Goal: Information Seeking & Learning: Learn about a topic

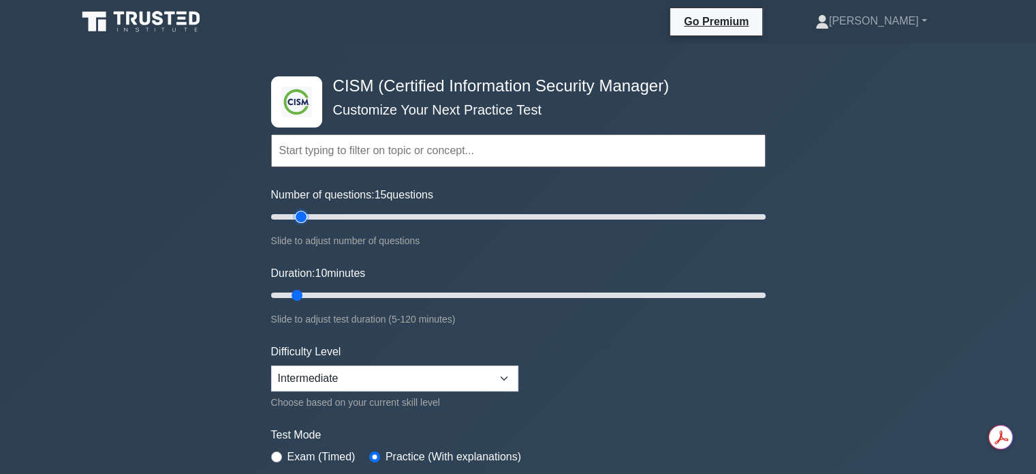
type input "15"
click at [296, 214] on input "Number of questions: 15 questions" at bounding box center [518, 217] width 495 height 16
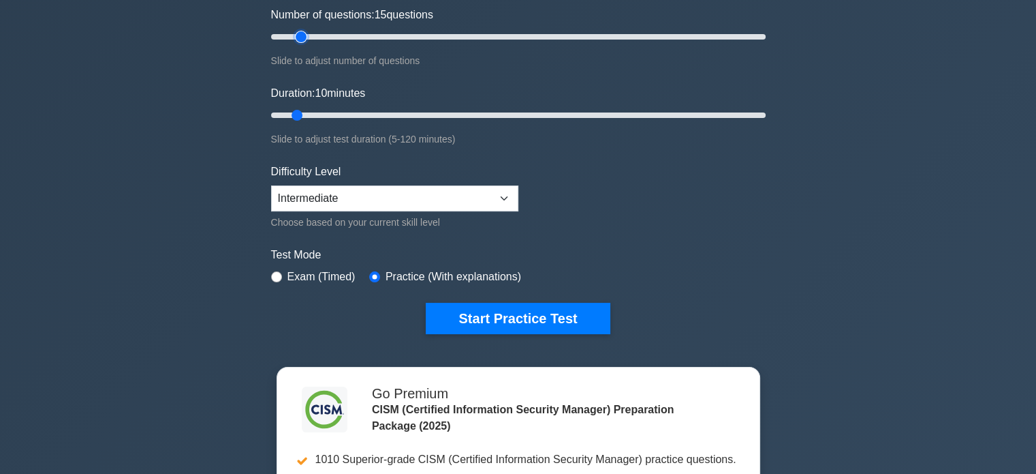
scroll to position [204, 0]
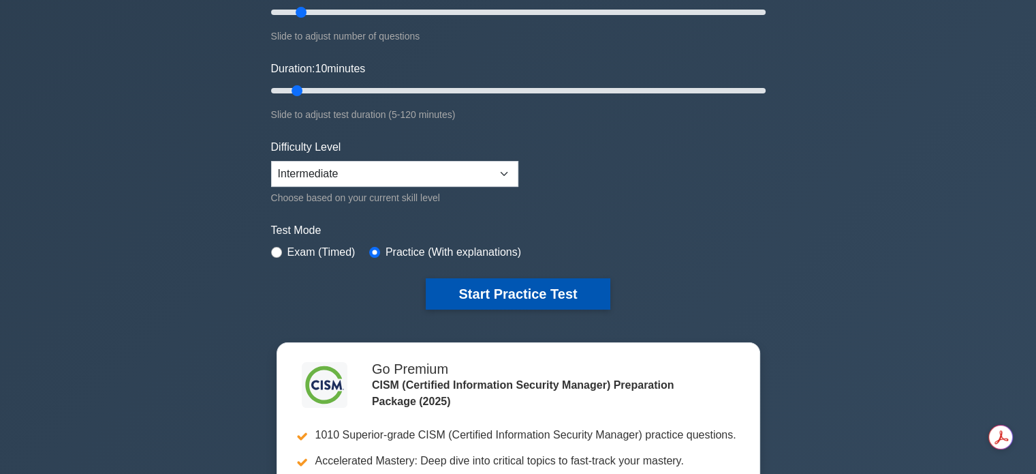
click at [555, 302] on button "Start Practice Test" at bounding box center [518, 293] width 184 height 31
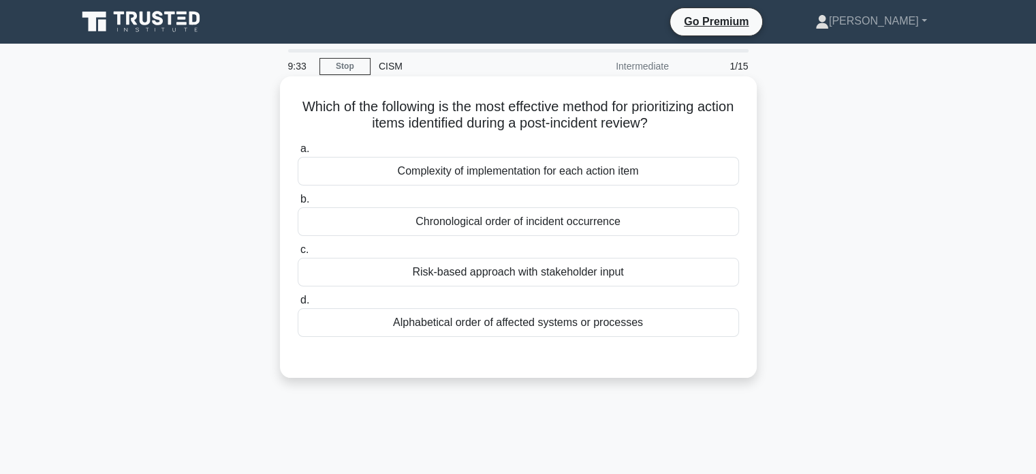
click at [589, 279] on div "Risk-based approach with stakeholder input" at bounding box center [519, 272] width 442 height 29
click at [298, 254] on input "c. Risk-based approach with stakeholder input" at bounding box center [298, 249] width 0 height 9
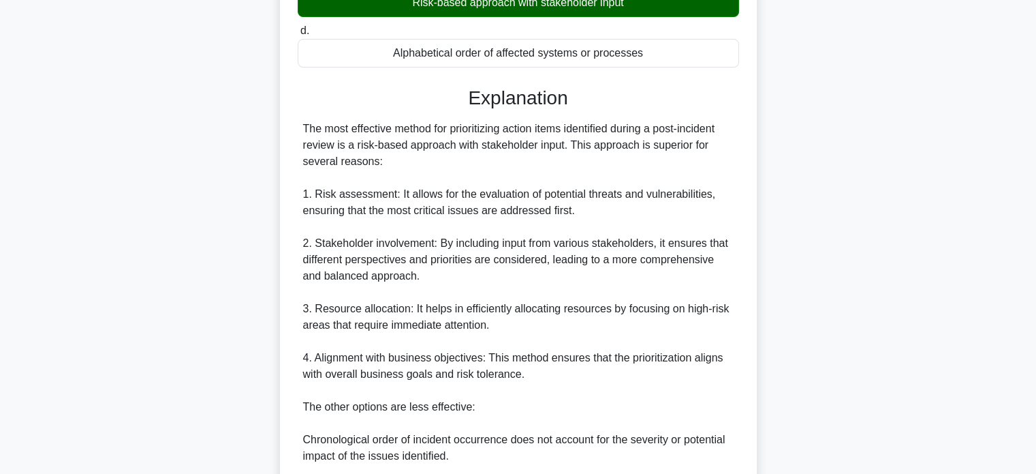
scroll to position [545, 0]
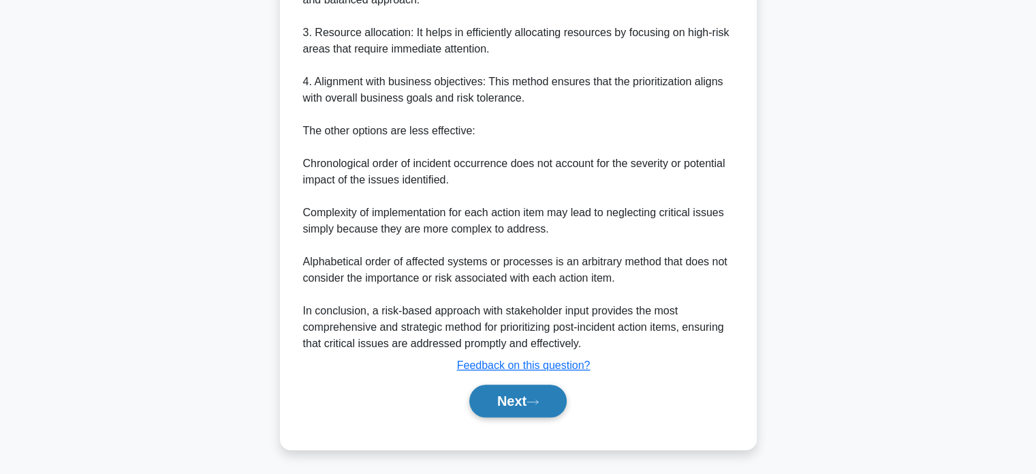
click at [560, 408] on button "Next" at bounding box center [517, 400] width 97 height 33
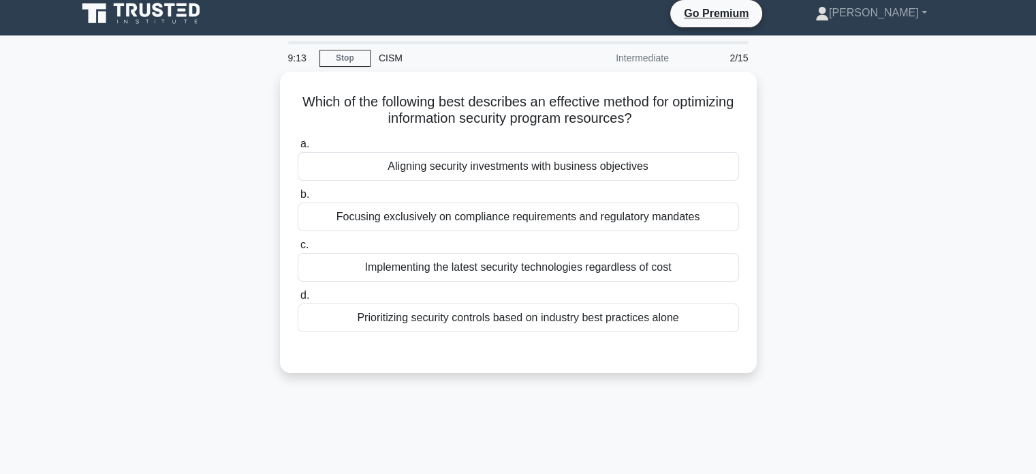
scroll to position [0, 0]
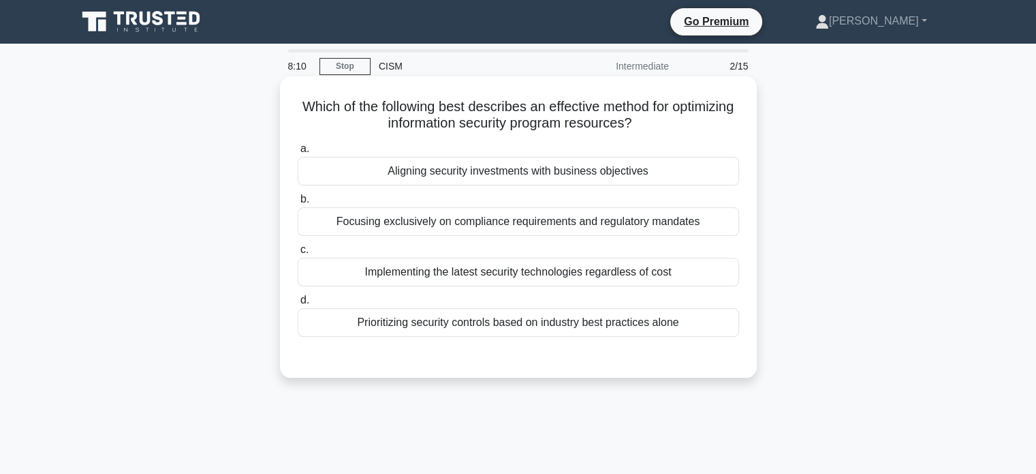
click at [506, 183] on div "Aligning security investments with business objectives" at bounding box center [519, 171] width 442 height 29
click at [298, 153] on input "a. Aligning security investments with business objectives" at bounding box center [298, 148] width 0 height 9
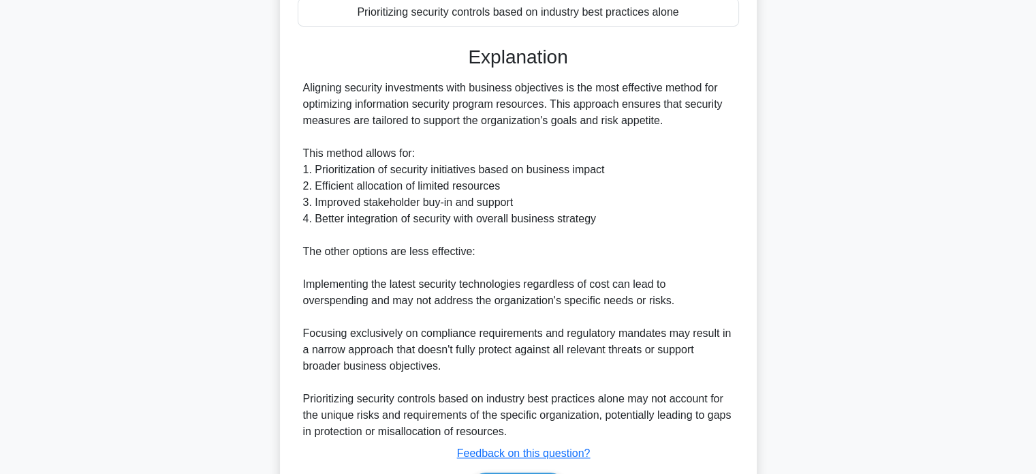
scroll to position [398, 0]
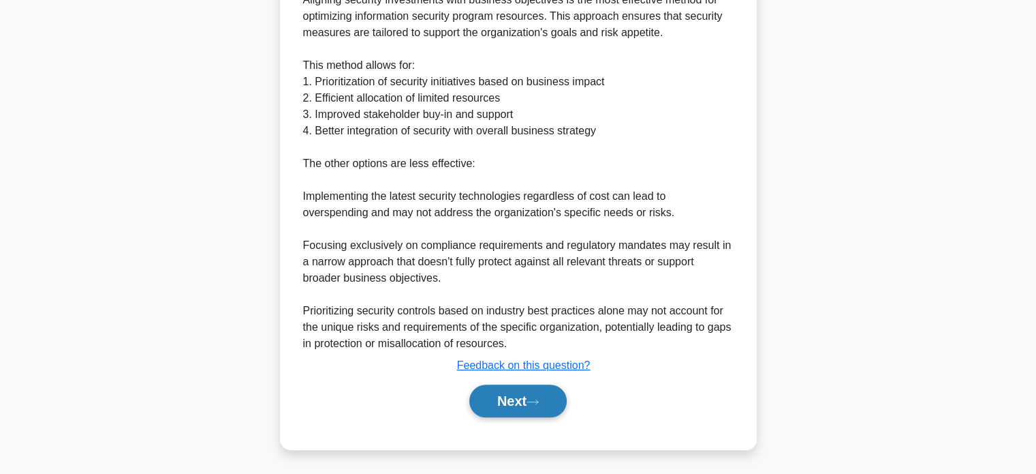
click at [549, 397] on button "Next" at bounding box center [517, 400] width 97 height 33
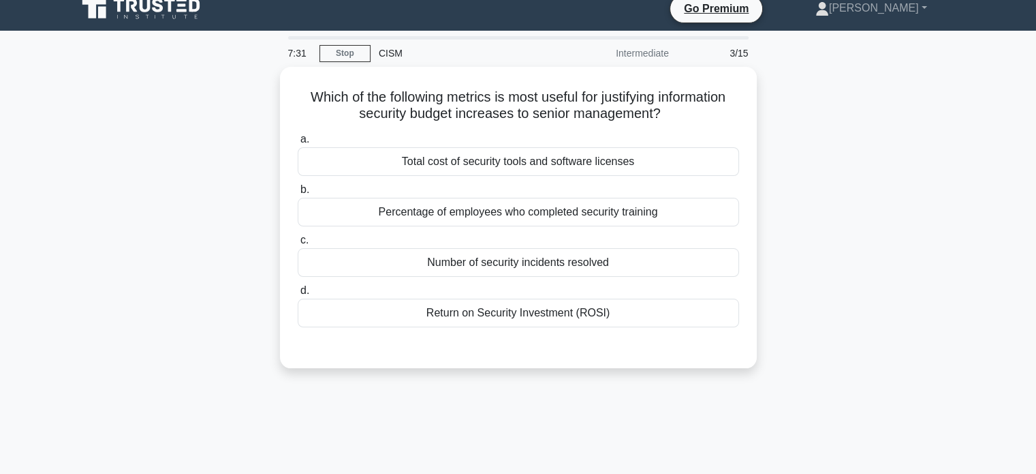
scroll to position [0, 0]
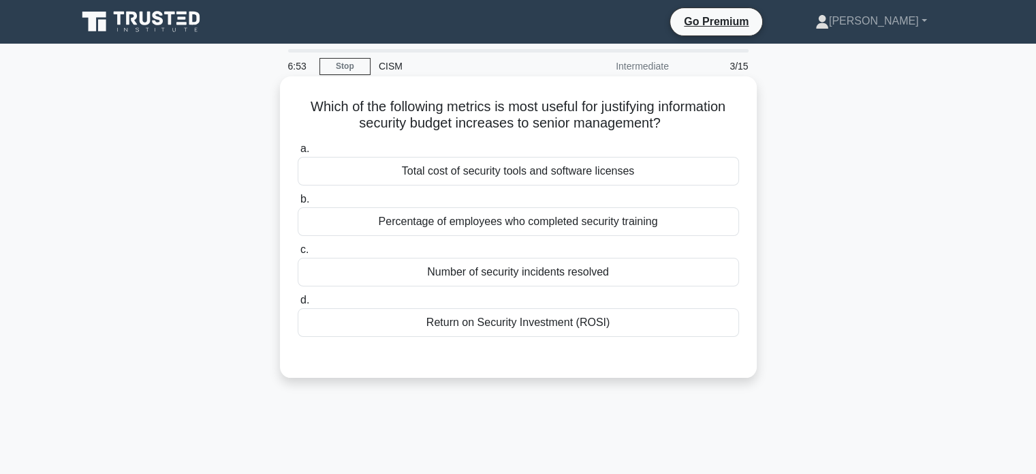
click at [685, 330] on div "Return on Security Investment (ROSI)" at bounding box center [519, 322] width 442 height 29
click at [298, 305] on input "d. Return on Security Investment (ROSI)" at bounding box center [298, 300] width 0 height 9
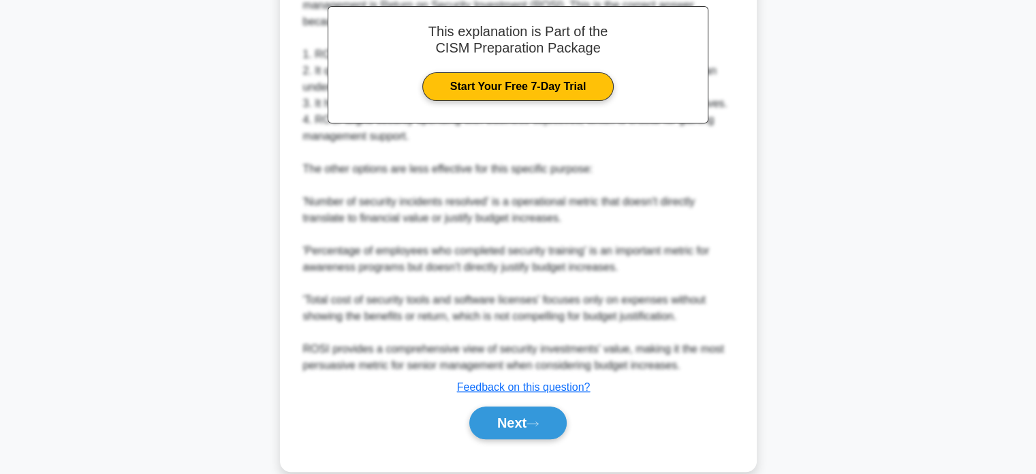
scroll to position [414, 0]
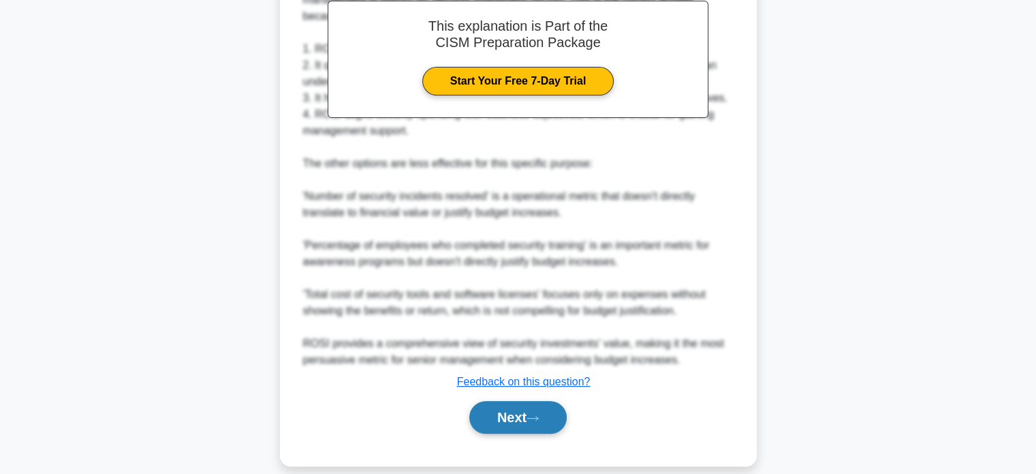
click at [525, 409] on button "Next" at bounding box center [517, 417] width 97 height 33
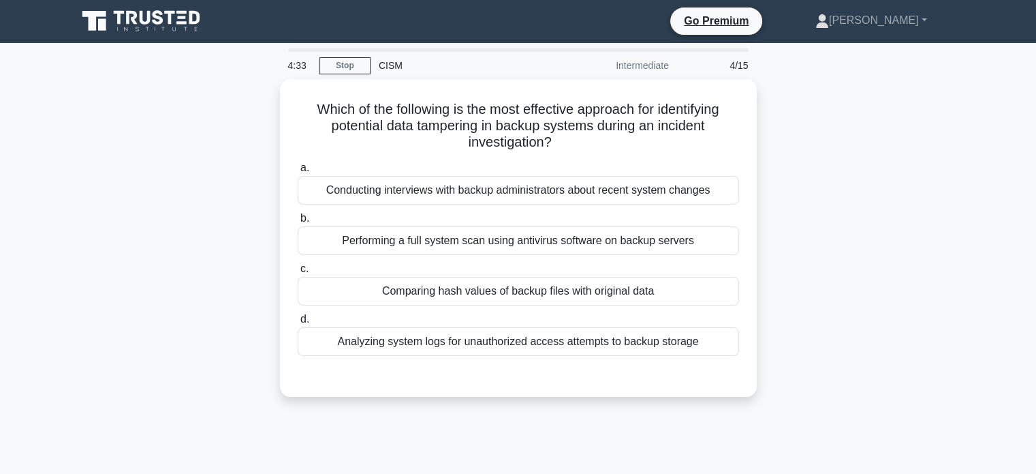
scroll to position [0, 0]
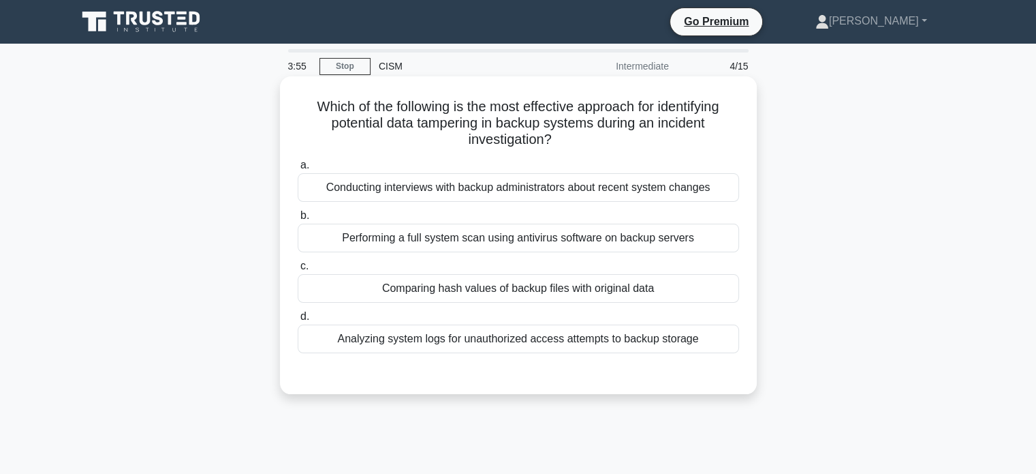
click at [569, 290] on div "Comparing hash values of backup files with original data" at bounding box center [519, 288] width 442 height 29
click at [298, 271] on input "c. Comparing hash values of backup files with original data" at bounding box center [298, 266] width 0 height 9
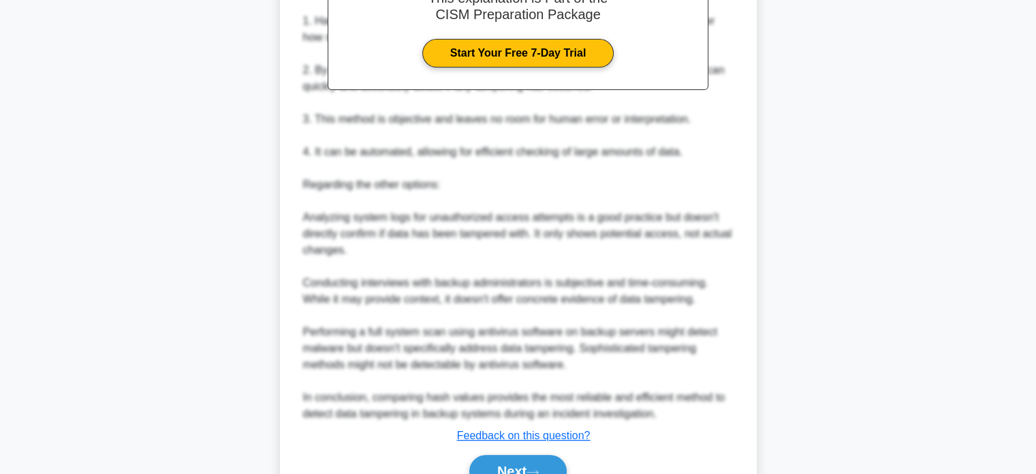
scroll to position [529, 0]
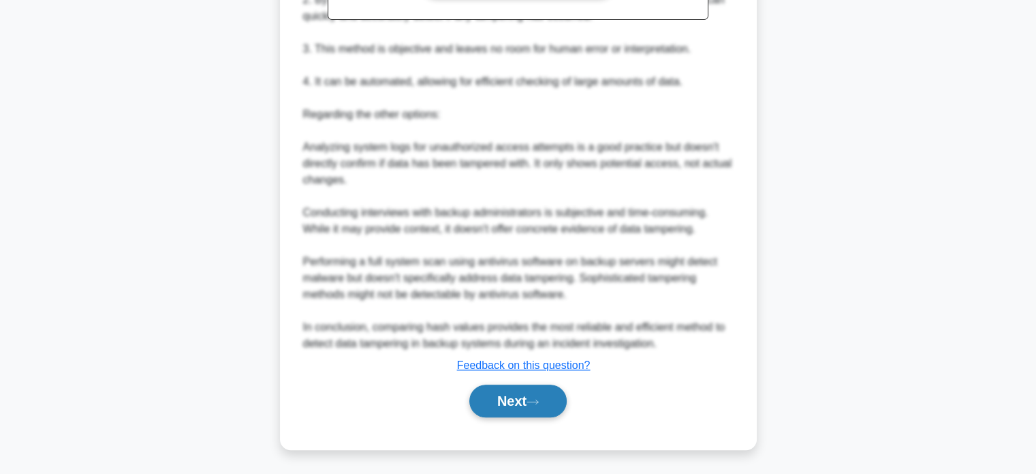
click at [502, 405] on button "Next" at bounding box center [517, 400] width 97 height 33
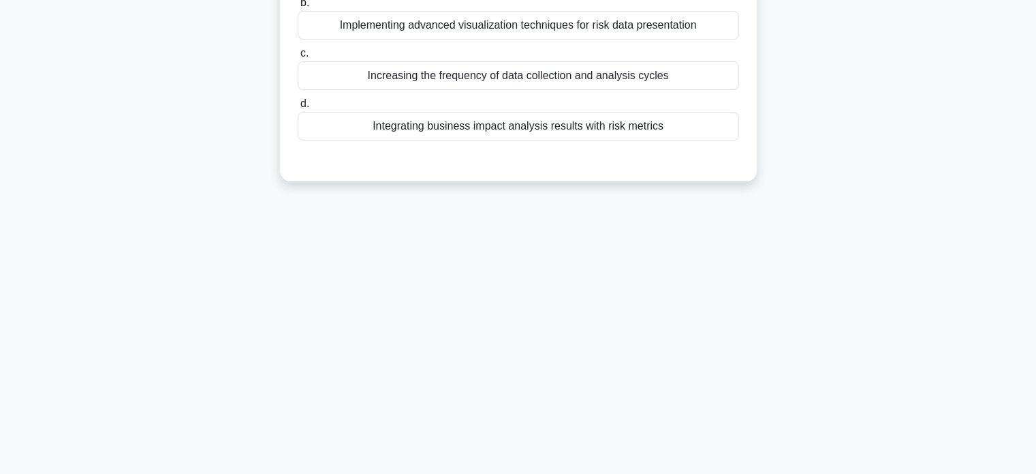
scroll to position [0, 0]
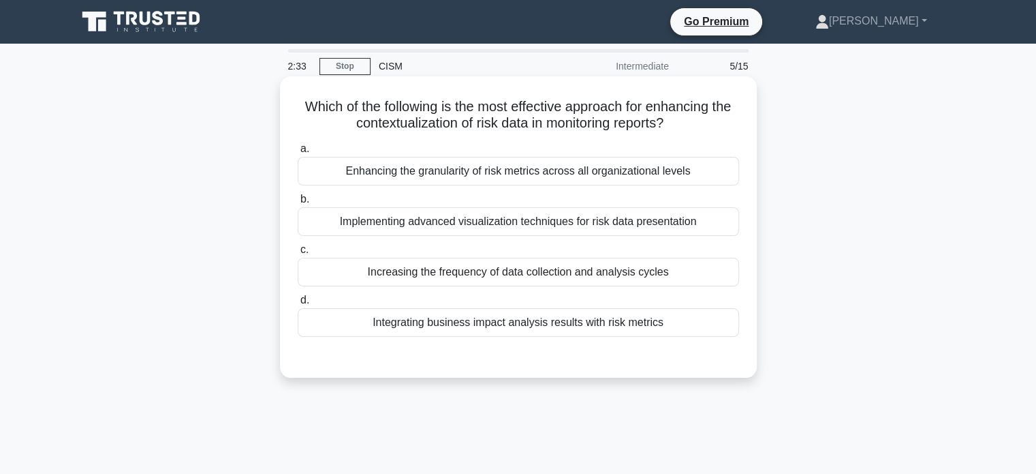
click at [538, 330] on div "Integrating business impact analysis results with risk metrics" at bounding box center [519, 322] width 442 height 29
click at [298, 305] on input "d. Integrating business impact analysis results with risk metrics" at bounding box center [298, 300] width 0 height 9
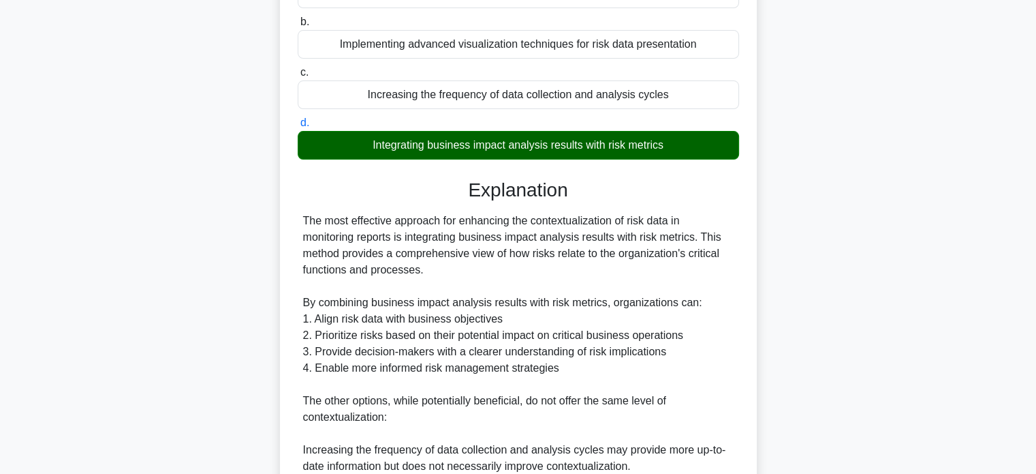
scroll to position [204, 0]
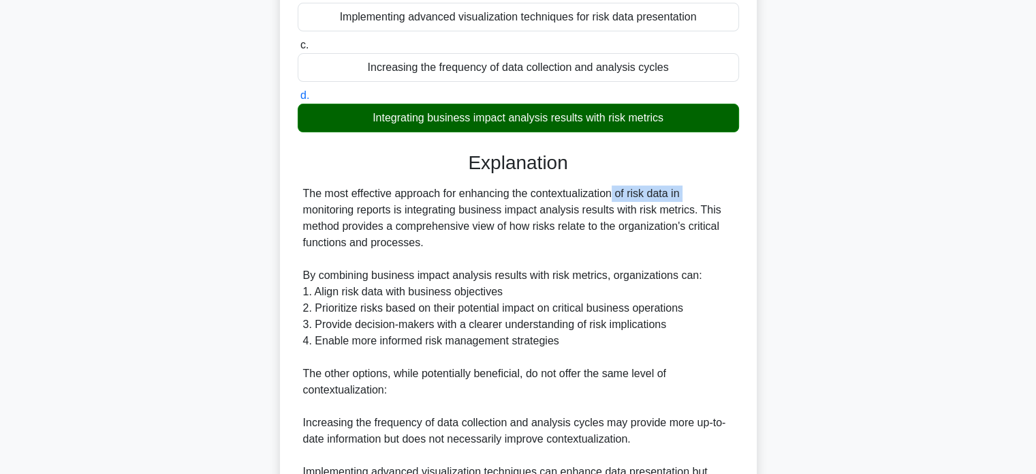
drag, startPoint x: 613, startPoint y: 196, endPoint x: 532, endPoint y: 194, distance: 81.1
click at [532, 194] on div "The most effective approach for enhancing the contextualization of risk data in…" at bounding box center [518, 397] width 431 height 425
copy div "contextualization"
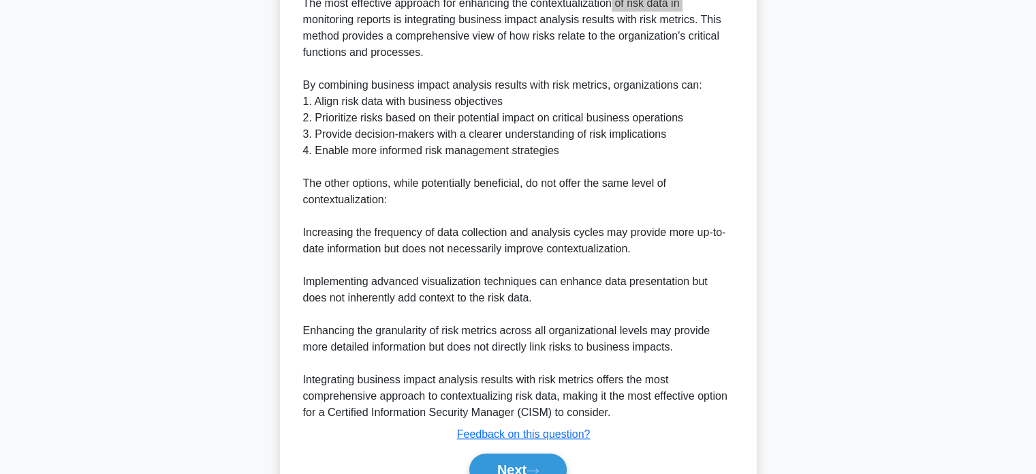
scroll to position [403, 0]
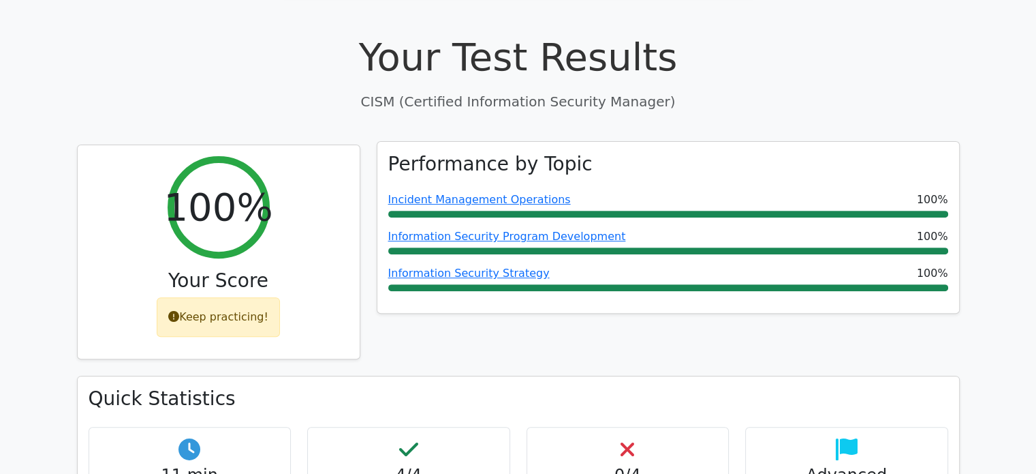
scroll to position [613, 0]
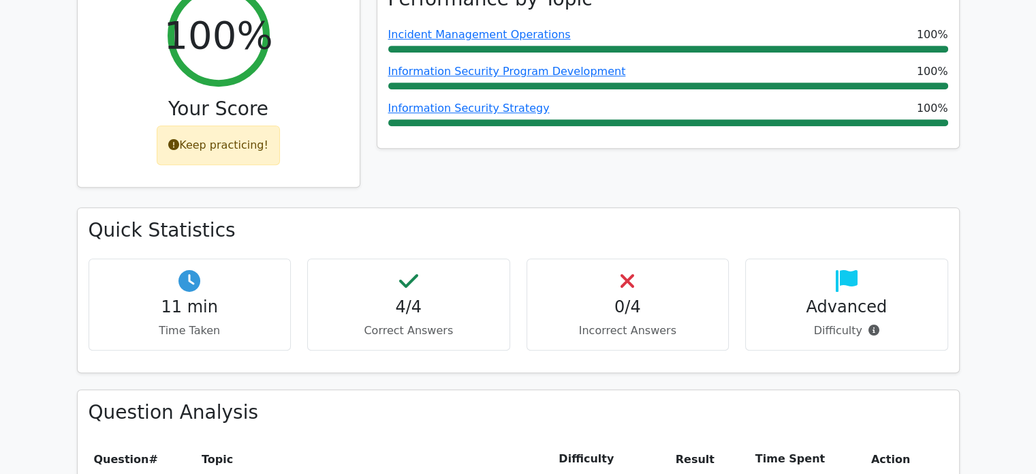
click at [221, 125] on div "Keep practicing!" at bounding box center [218, 145] width 123 height 40
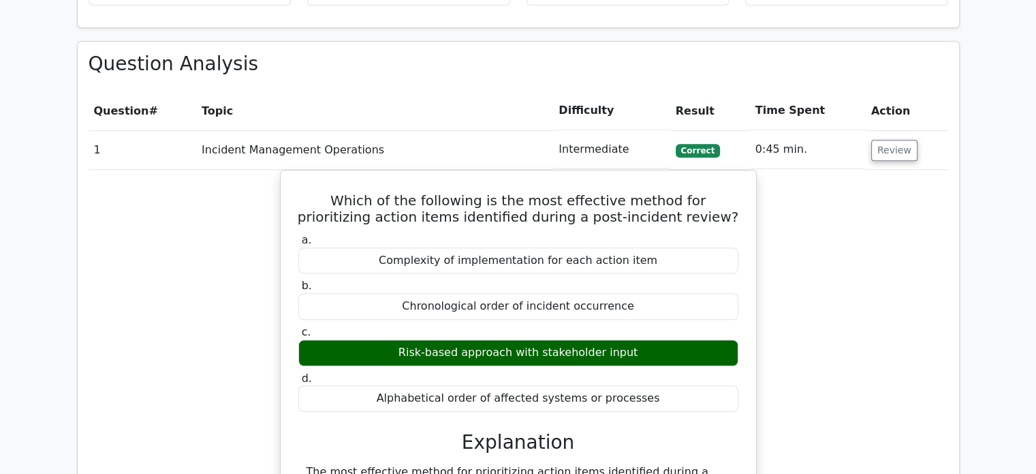
scroll to position [818, 0]
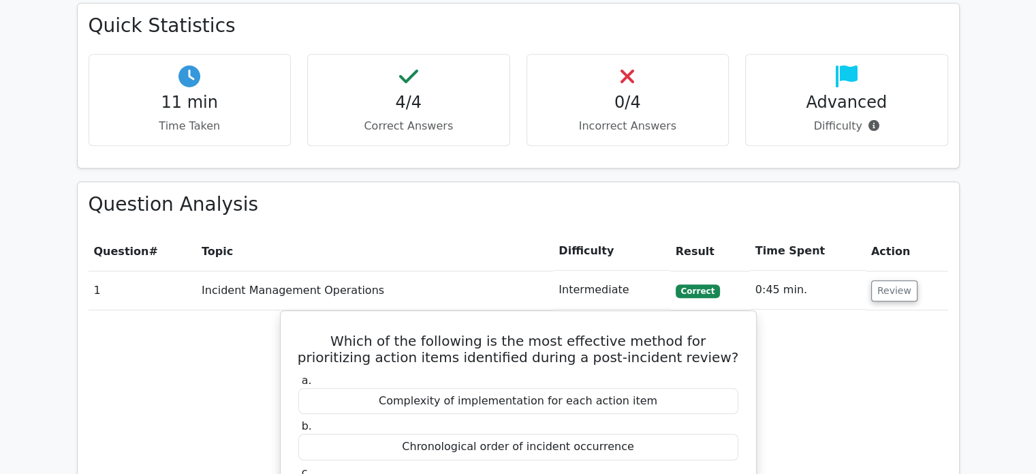
click at [147, 271] on td "1" at bounding box center [143, 290] width 108 height 39
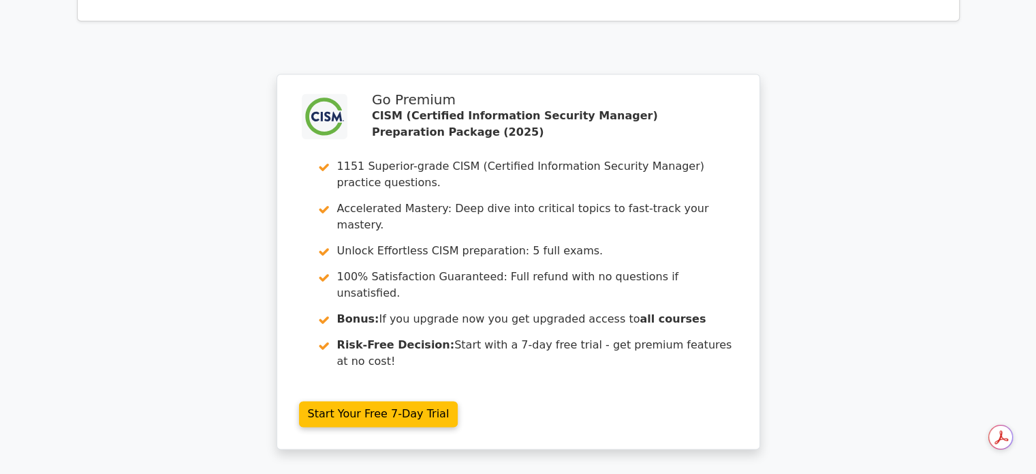
scroll to position [2235, 0]
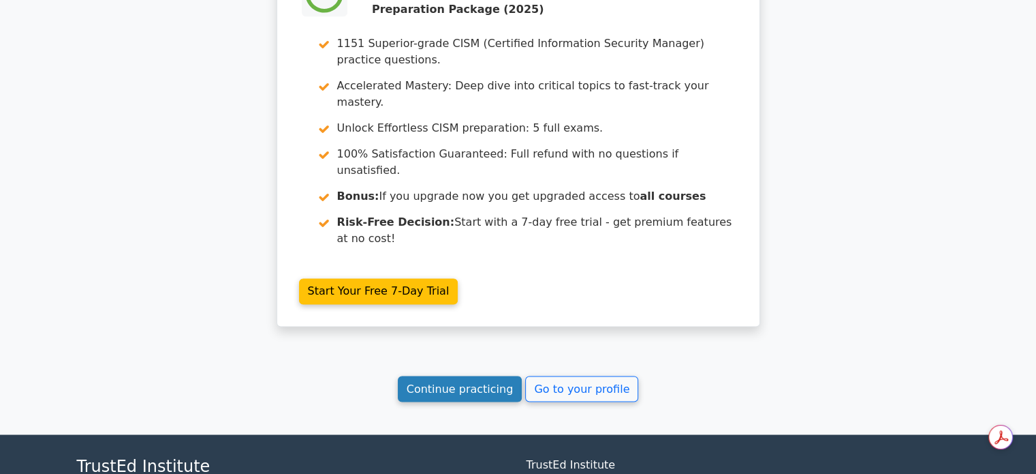
click at [474, 375] on link "Continue practicing" at bounding box center [460, 388] width 125 height 26
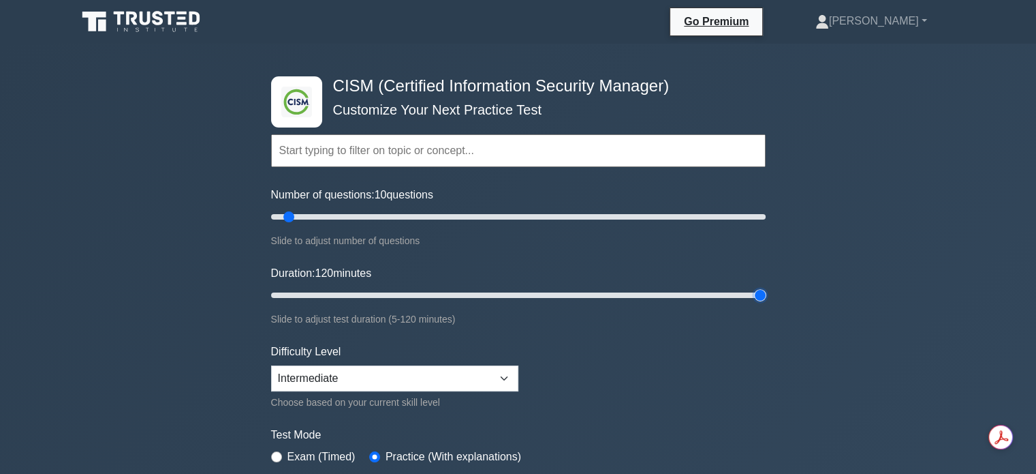
drag, startPoint x: 298, startPoint y: 296, endPoint x: 755, endPoint y: 312, distance: 457.5
type input "120"
click at [755, 303] on input "Duration: 120 minutes" at bounding box center [518, 295] width 495 height 16
click at [705, 350] on form "Topics Enterprise Governance Information Security Strategy Information Security…" at bounding box center [518, 303] width 495 height 421
click at [322, 215] on input "Number of questions: 25 questions" at bounding box center [518, 217] width 495 height 16
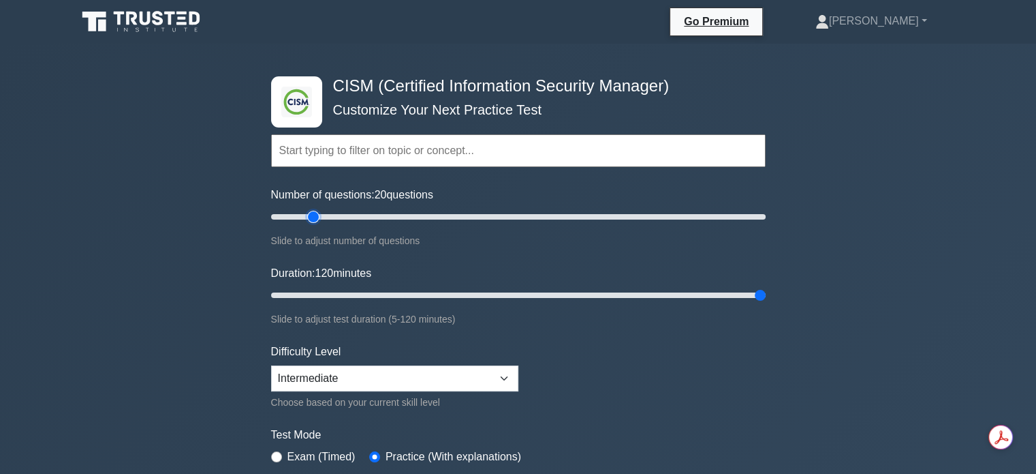
drag, startPoint x: 322, startPoint y: 215, endPoint x: 315, endPoint y: 216, distance: 7.6
type input "20"
click at [315, 216] on input "Number of questions: 20 questions" at bounding box center [518, 217] width 495 height 16
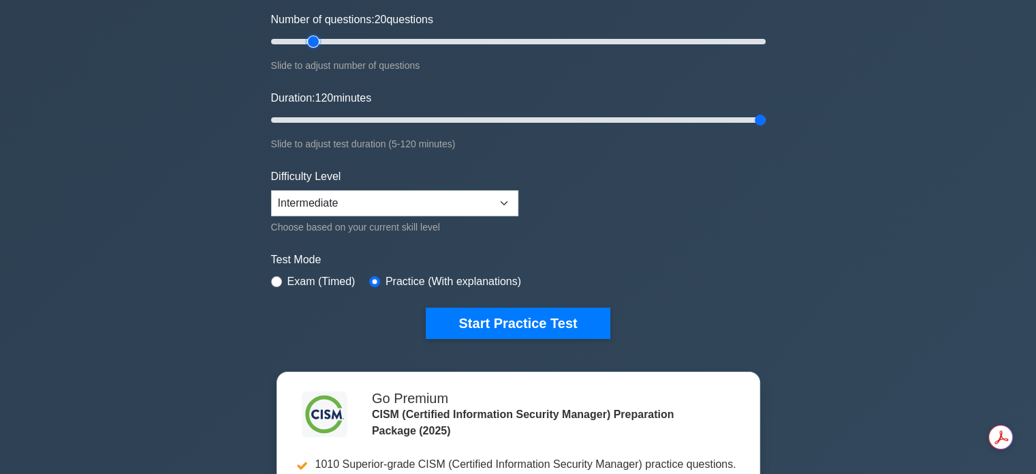
scroll to position [273, 0]
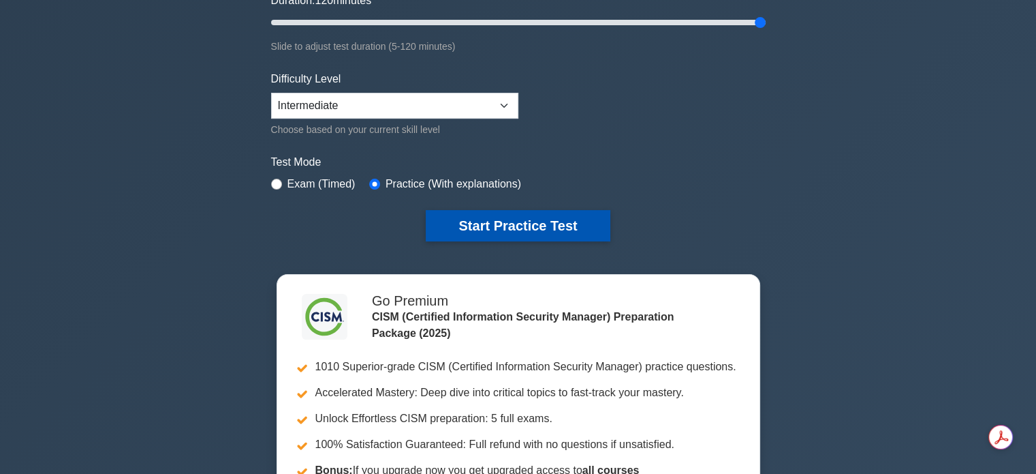
click at [521, 229] on button "Start Practice Test" at bounding box center [518, 225] width 184 height 31
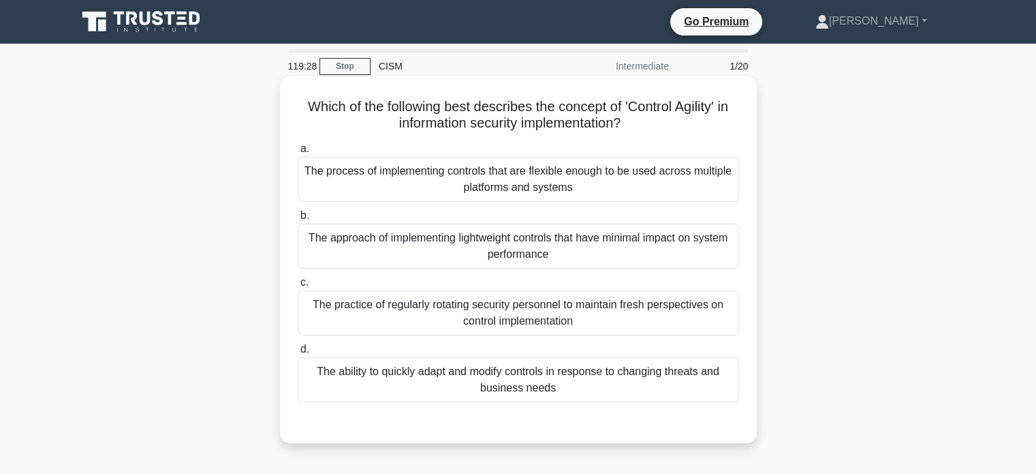
click at [625, 375] on div "The ability to quickly adapt and modify controls in response to changing threat…" at bounding box center [519, 379] width 442 height 45
click at [298, 354] on input "d. The ability to quickly adapt and modify controls in response to changing thr…" at bounding box center [298, 349] width 0 height 9
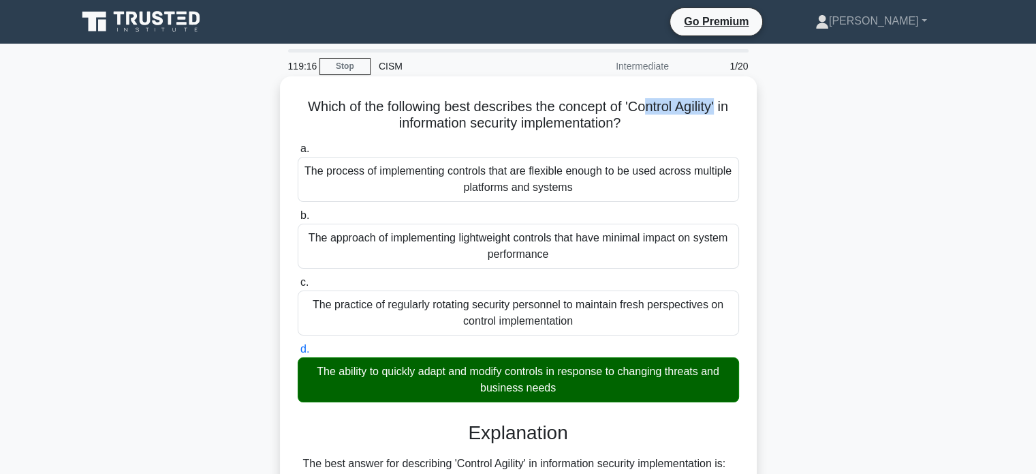
drag, startPoint x: 720, startPoint y: 108, endPoint x: 650, endPoint y: 110, distance: 69.5
click at [650, 110] on h5 "Which of the following best describes the concept of 'Control Agility' in infor…" at bounding box center [518, 115] width 444 height 34
drag, startPoint x: 630, startPoint y: 108, endPoint x: 718, endPoint y: 106, distance: 87.9
click at [718, 106] on h5 "Which of the following best describes the concept of 'Control Agility' in infor…" at bounding box center [518, 115] width 444 height 34
copy h5 "Control Agility"
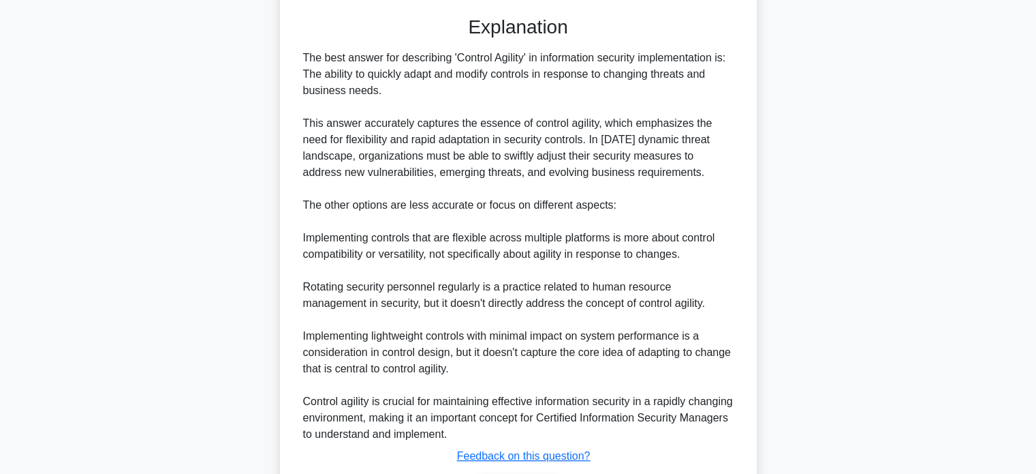
scroll to position [496, 0]
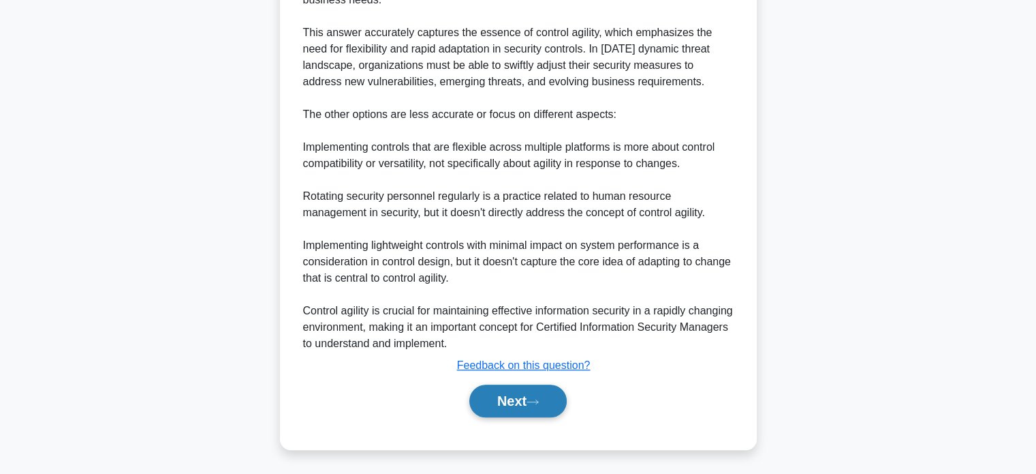
click at [525, 404] on button "Next" at bounding box center [517, 400] width 97 height 33
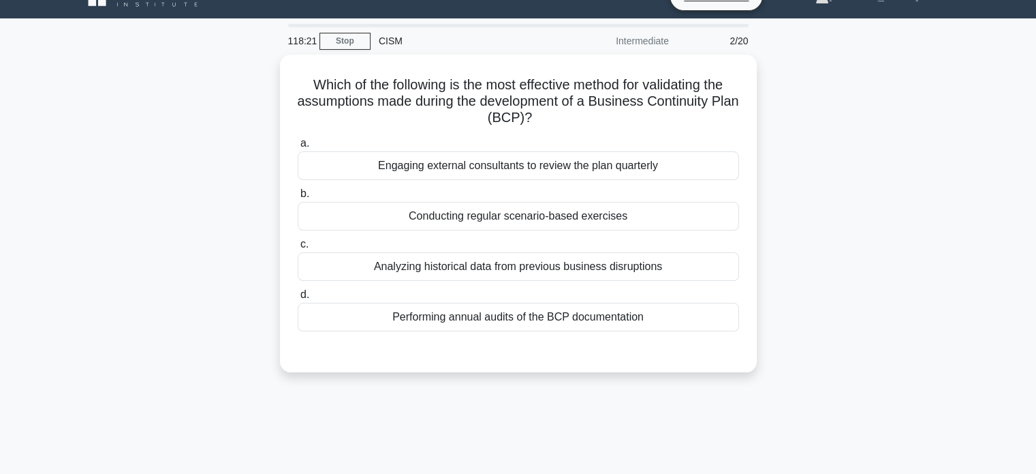
scroll to position [0, 0]
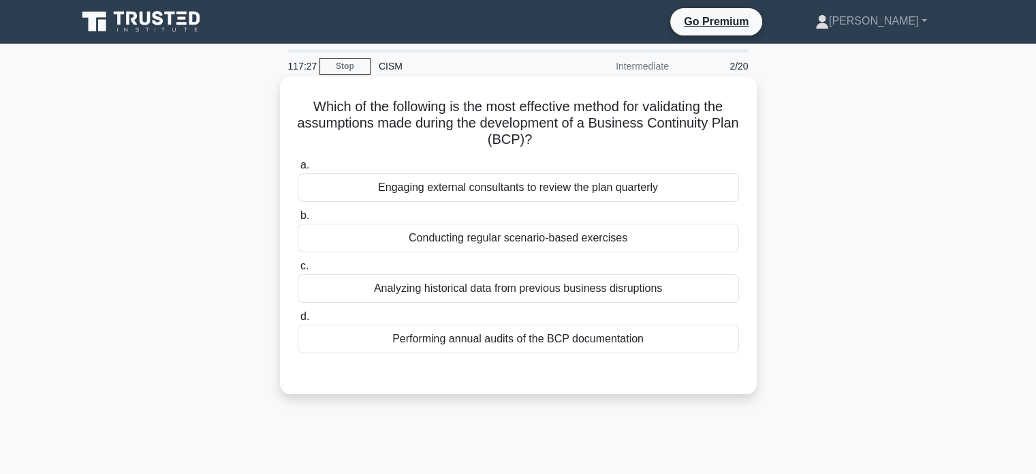
click at [664, 294] on div "Analyzing historical data from previous business disruptions" at bounding box center [519, 288] width 442 height 29
click at [298, 271] on input "c. Analyzing historical data from previous business disruptions" at bounding box center [298, 266] width 0 height 9
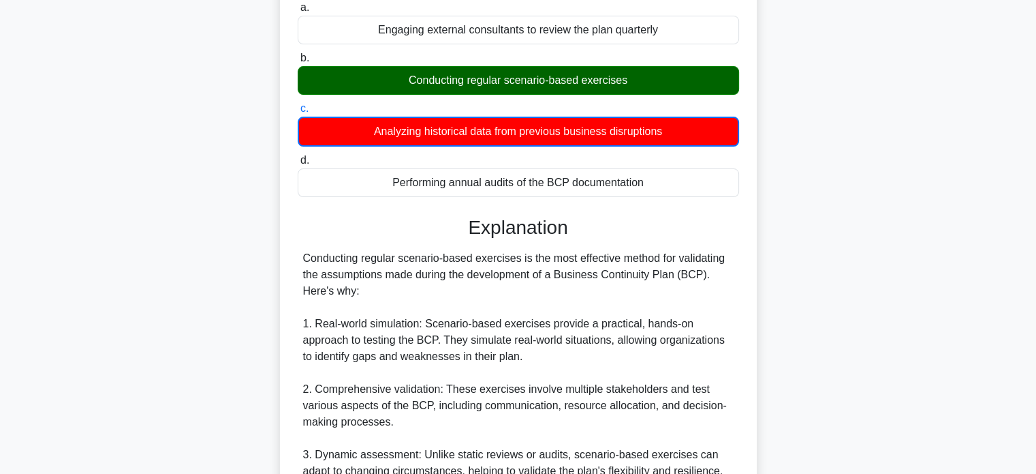
scroll to position [273, 0]
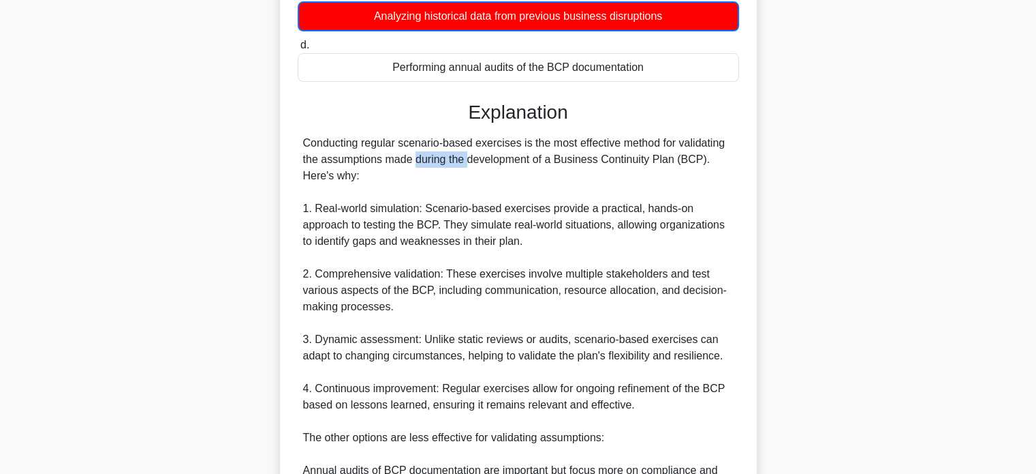
drag, startPoint x: 382, startPoint y: 163, endPoint x: 323, endPoint y: 165, distance: 58.6
click at [323, 165] on div "Conducting regular scenario-based exercises is the most effective method for va…" at bounding box center [518, 364] width 431 height 458
copy div "assumptions"
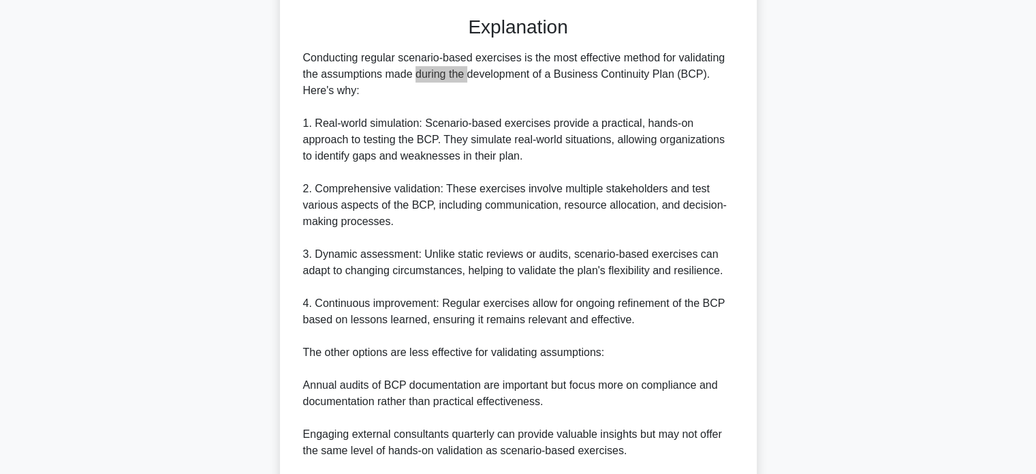
scroll to position [477, 0]
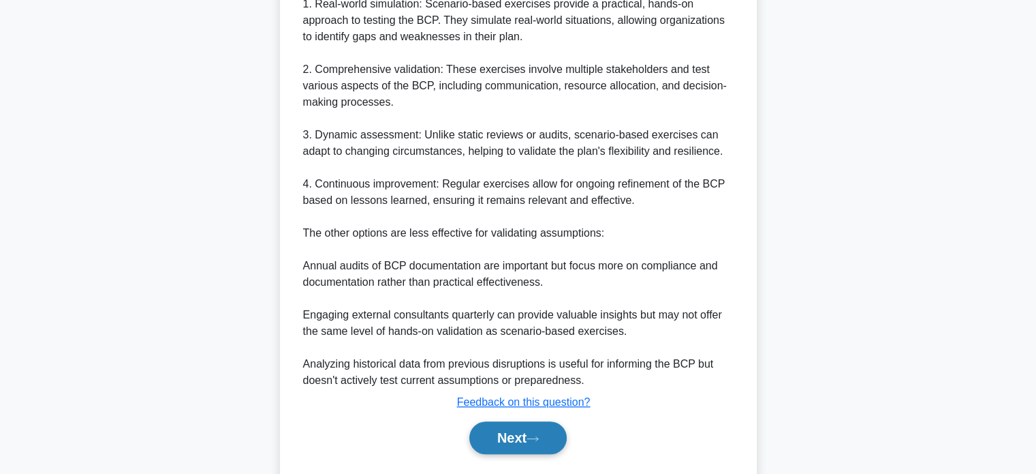
drag, startPoint x: 574, startPoint y: 422, endPoint x: 559, endPoint y: 429, distance: 16.8
click at [572, 422] on div "Next" at bounding box center [518, 437] width 447 height 33
click at [547, 433] on button "Next" at bounding box center [517, 437] width 97 height 33
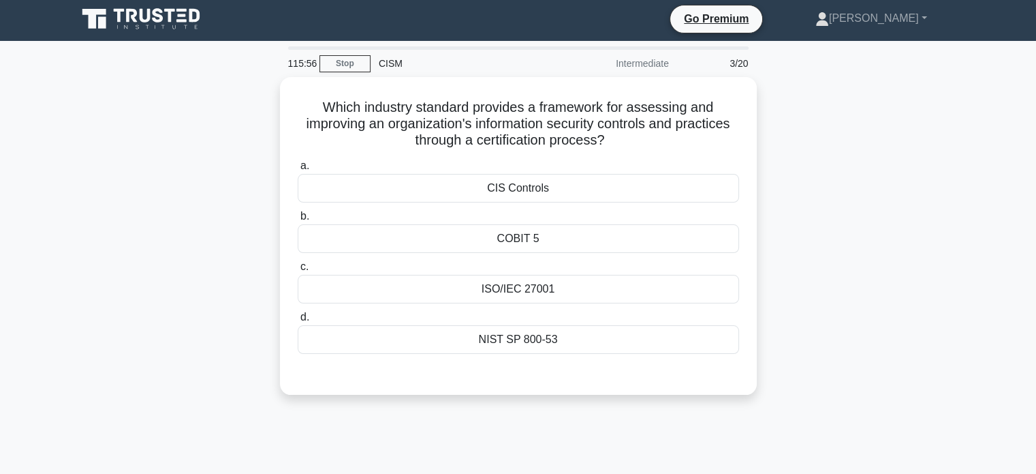
scroll to position [0, 0]
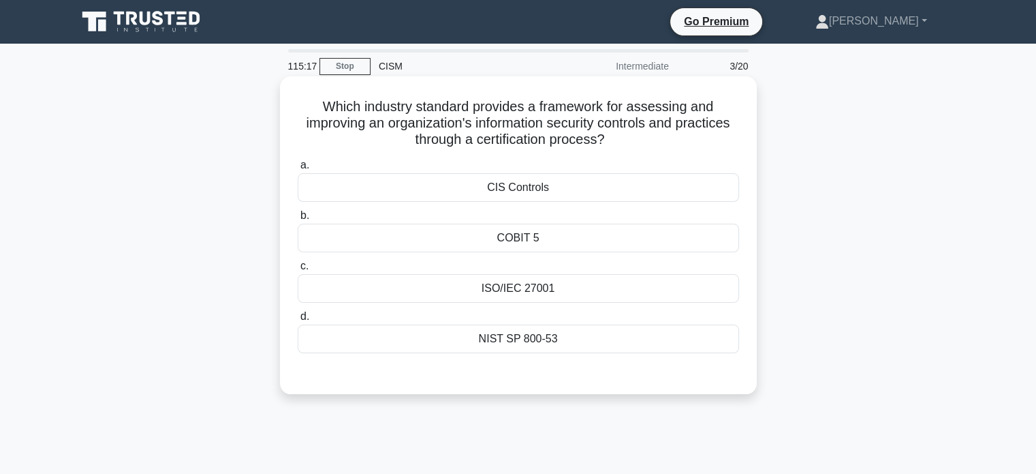
click at [574, 289] on div "ISO/IEC 27001" at bounding box center [519, 288] width 442 height 29
click at [298, 271] on input "c. ISO/IEC 27001" at bounding box center [298, 266] width 0 height 9
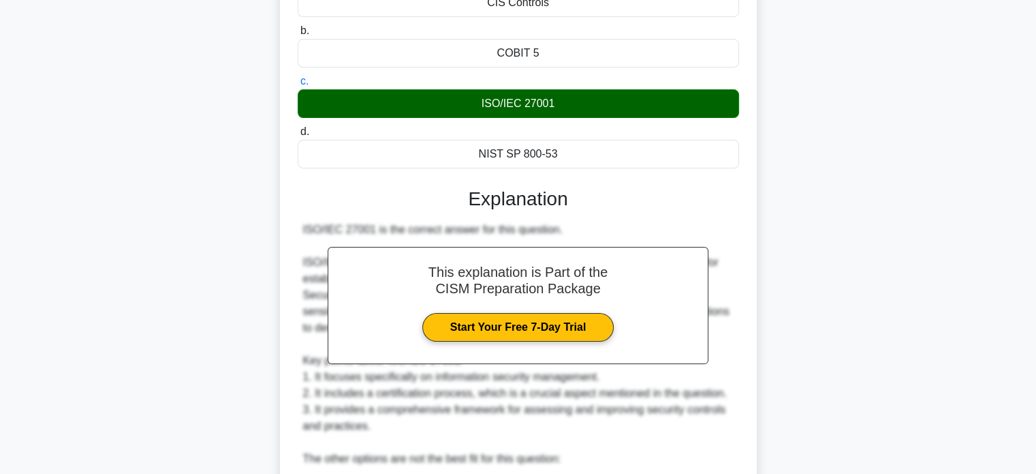
scroll to position [529, 0]
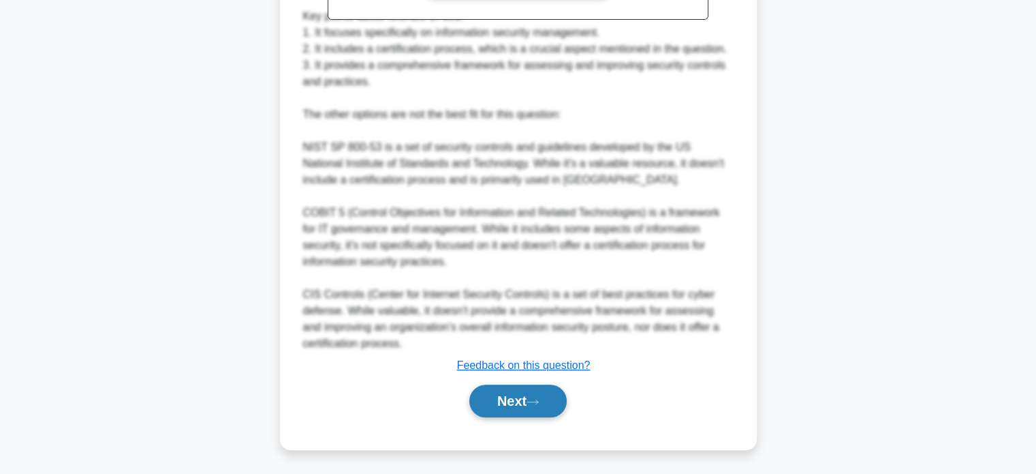
click at [519, 396] on button "Next" at bounding box center [517, 400] width 97 height 33
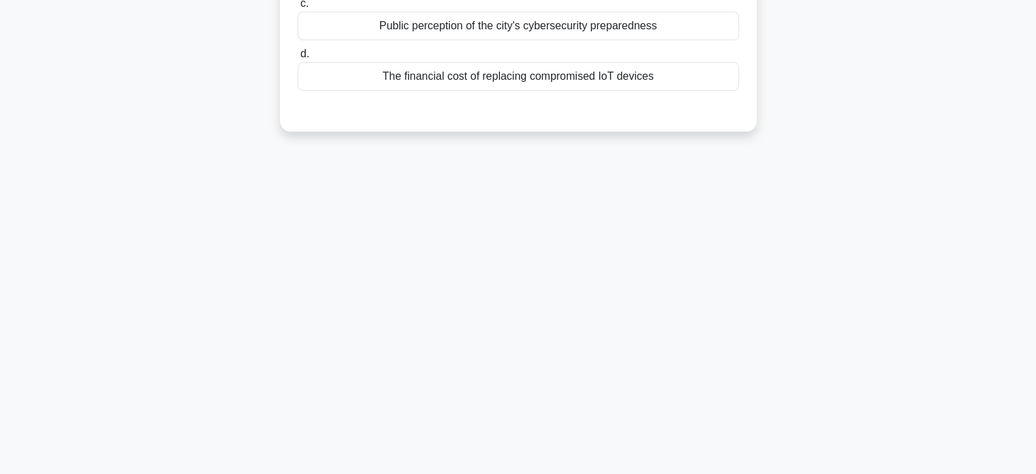
scroll to position [0, 0]
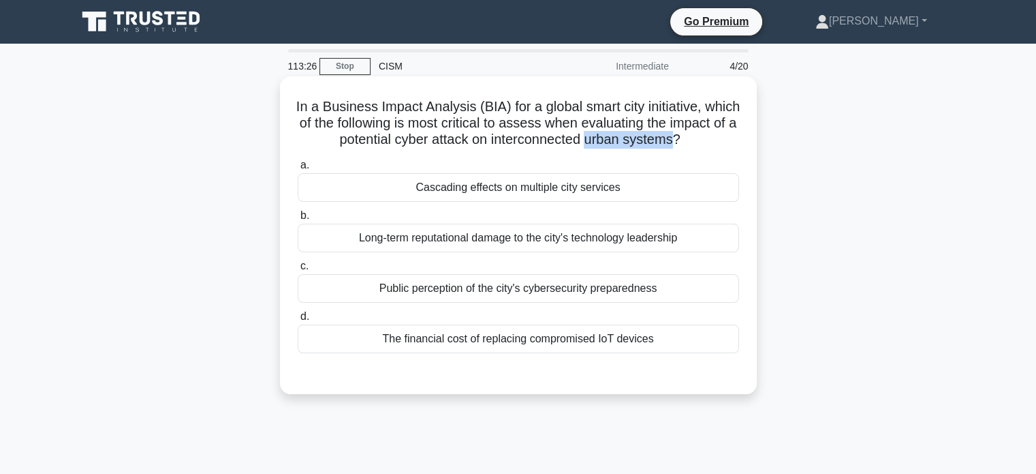
drag, startPoint x: 627, startPoint y: 143, endPoint x: 713, endPoint y: 144, distance: 86.5
click at [713, 144] on h5 "In a Business Impact Analysis (BIA) for a global smart city initiative, which o…" at bounding box center [518, 123] width 444 height 50
copy h5 "urban systems"
click at [651, 294] on div "Public perception of the city's cybersecurity preparedness" at bounding box center [519, 288] width 442 height 29
click at [298, 271] on input "c. Public perception of the city's cybersecurity preparedness" at bounding box center [298, 266] width 0 height 9
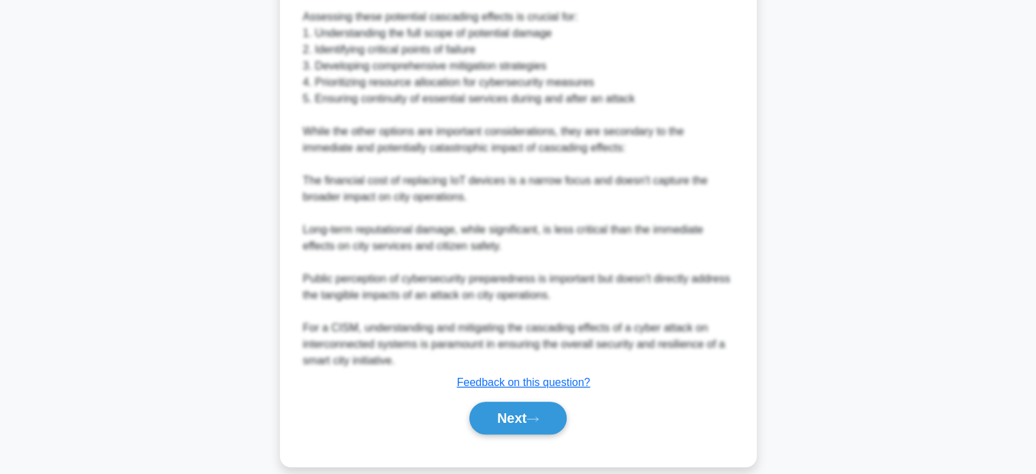
scroll to position [579, 0]
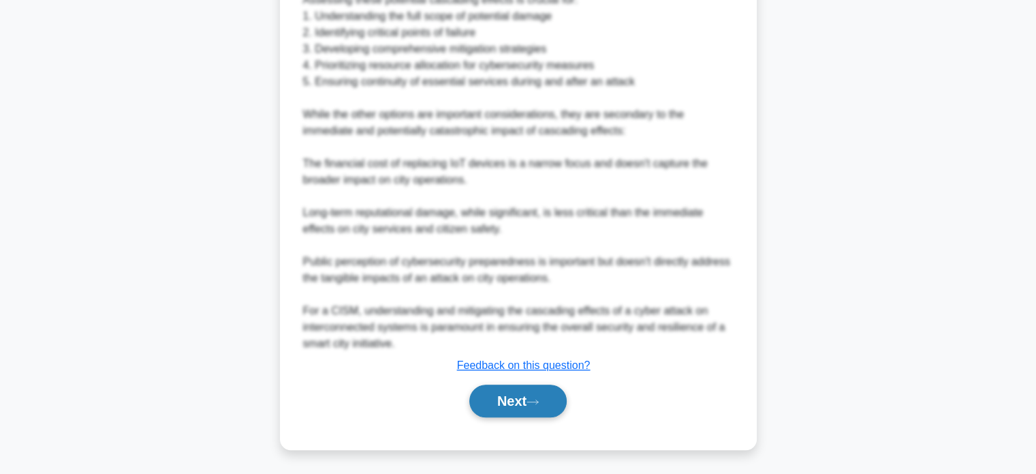
drag, startPoint x: 533, startPoint y: 397, endPoint x: 544, endPoint y: 397, distance: 11.6
click at [534, 398] on icon at bounding box center [533, 401] width 12 height 7
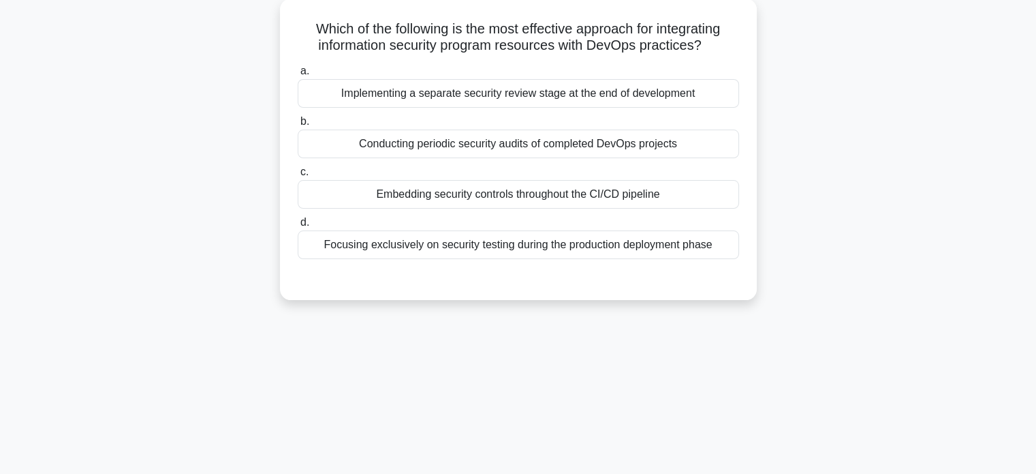
scroll to position [0, 0]
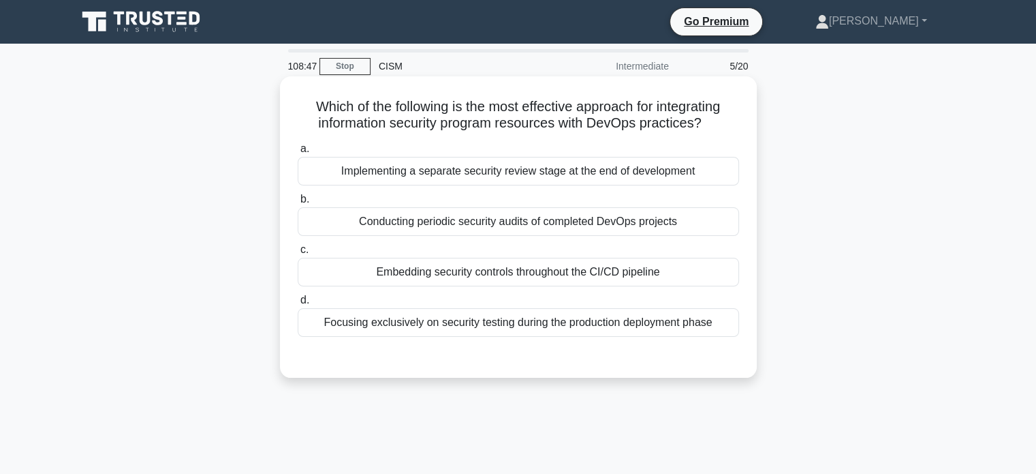
click at [643, 274] on div "Embedding security controls throughout the CI/CD pipeline" at bounding box center [519, 272] width 442 height 29
click at [298, 254] on input "c. Embedding security controls throughout the CI/CD pipeline" at bounding box center [298, 249] width 0 height 9
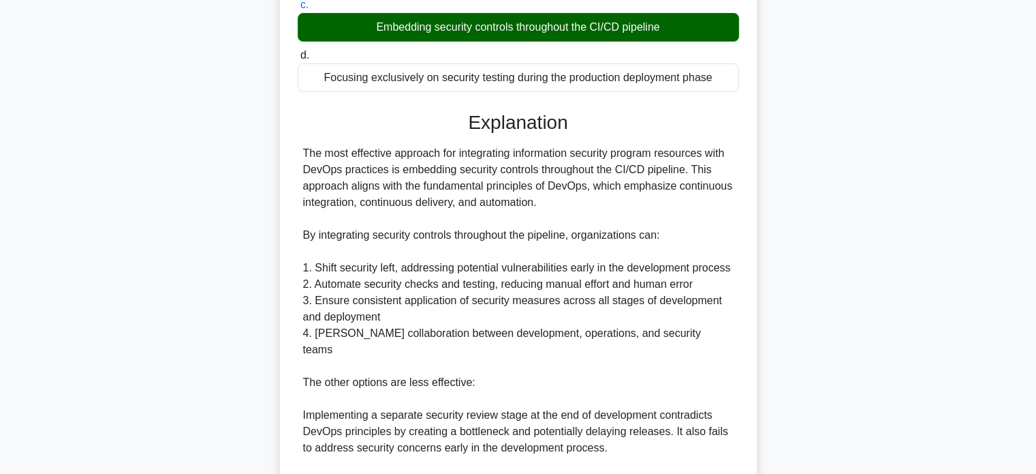
scroll to position [273, 0]
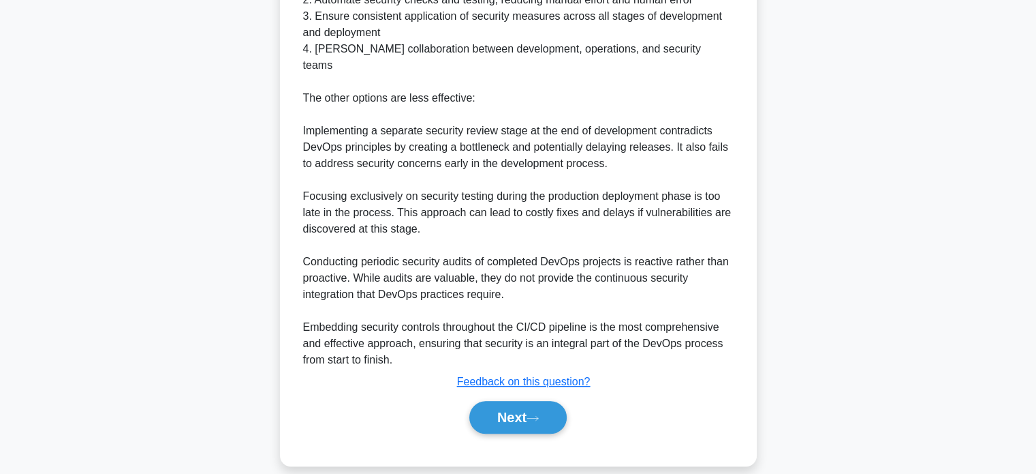
drag, startPoint x: 487, startPoint y: 401, endPoint x: 574, endPoint y: 414, distance: 88.2
click at [487, 401] on button "Next" at bounding box center [517, 417] width 97 height 33
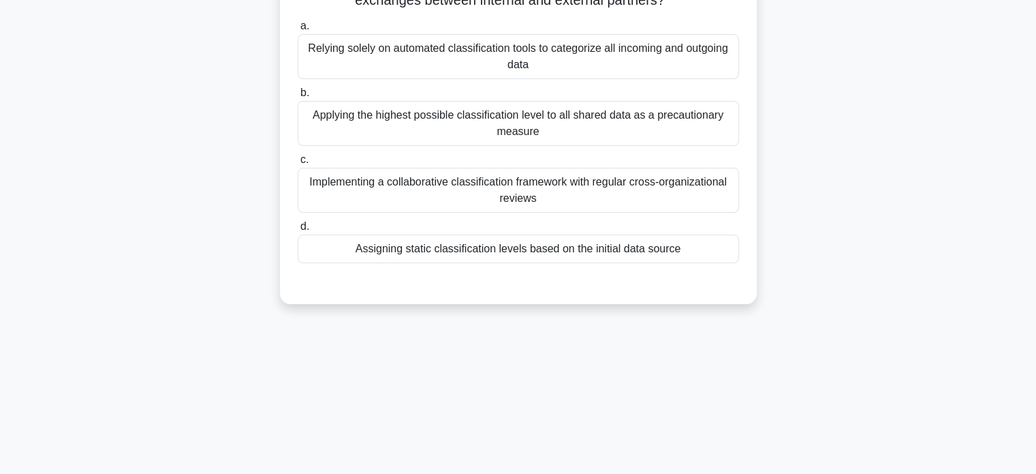
scroll to position [0, 0]
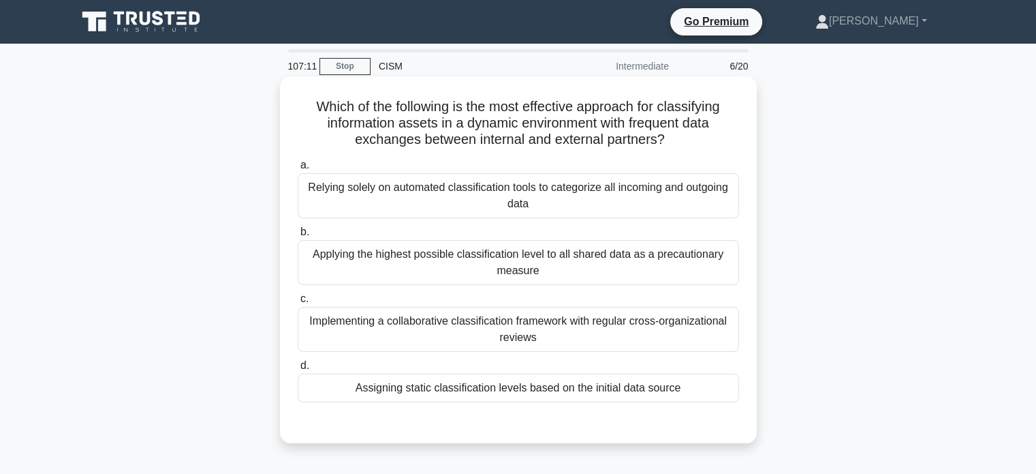
click at [680, 258] on div "Applying the highest possible classification level to all shared data as a prec…" at bounding box center [519, 262] width 442 height 45
click at [298, 236] on input "b. Applying the highest possible classification level to all shared data as a p…" at bounding box center [298, 232] width 0 height 9
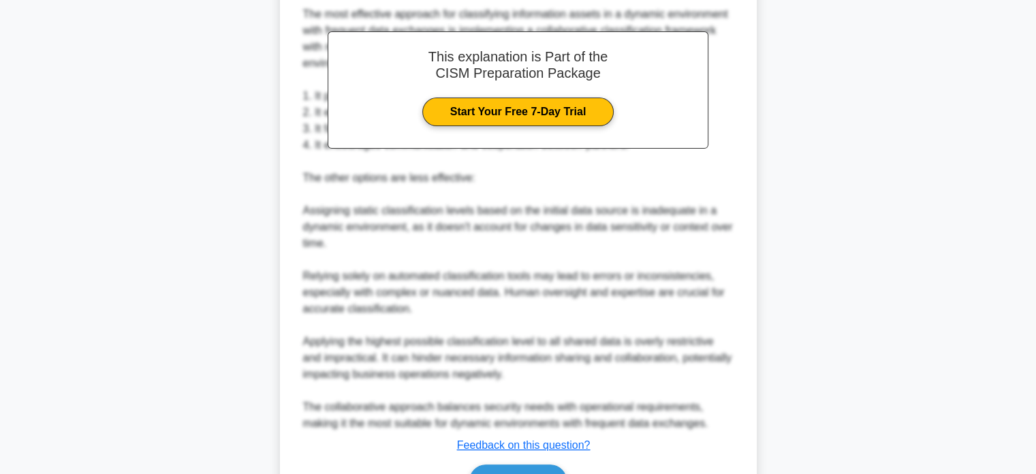
scroll to position [530, 0]
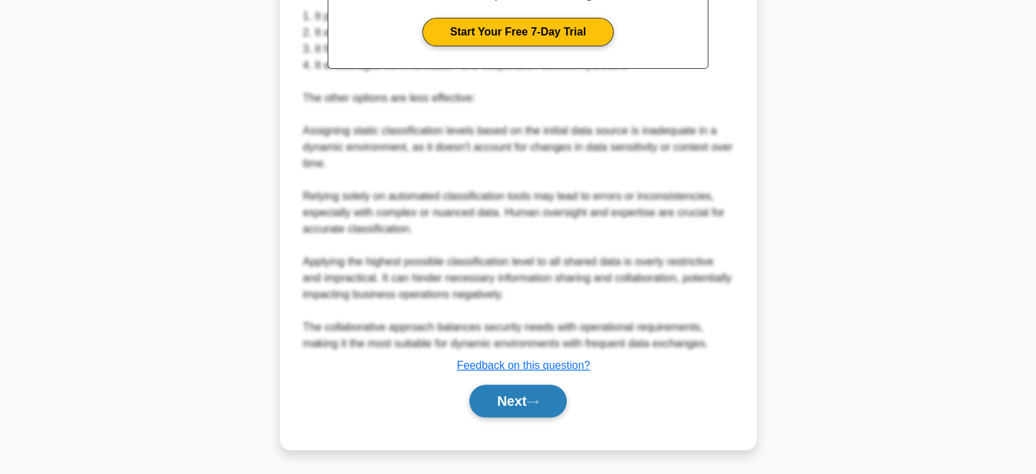
click at [536, 413] on button "Next" at bounding box center [517, 400] width 97 height 33
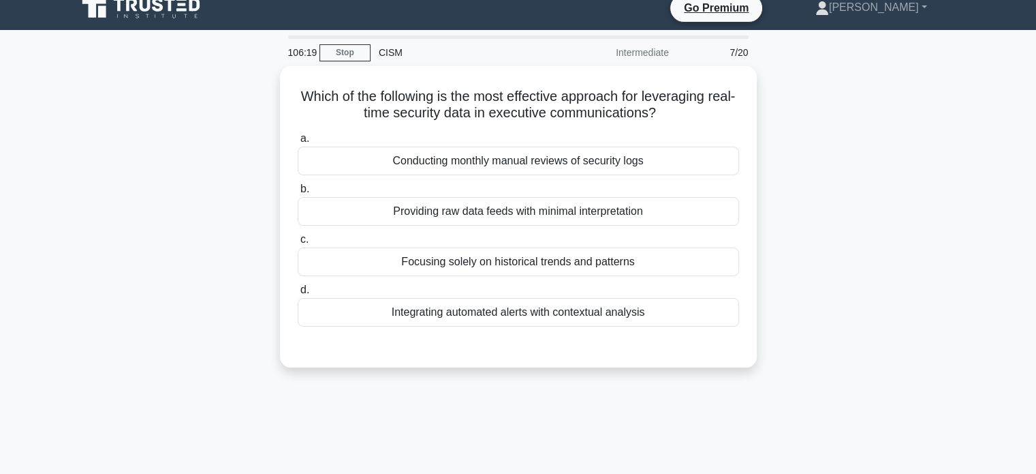
scroll to position [0, 0]
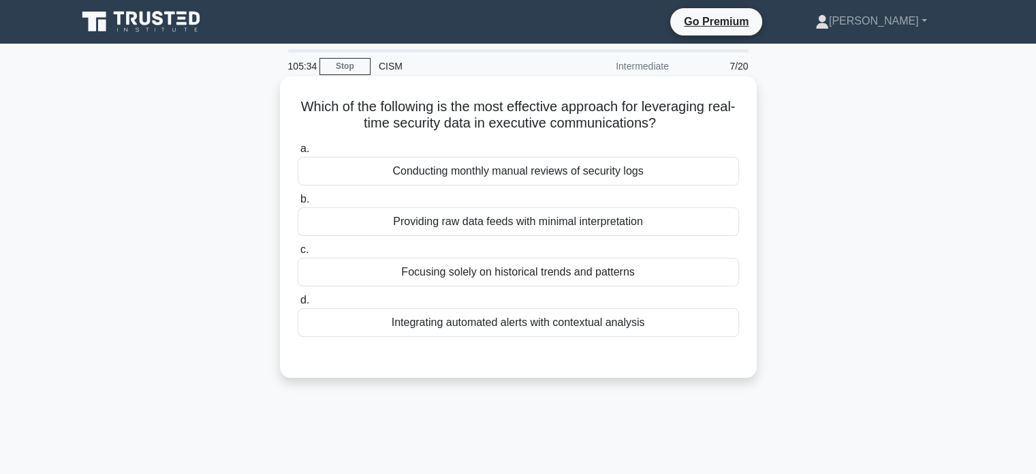
click at [705, 339] on div "a. Conducting monthly manual reviews of security logs b. Providing raw data fee…" at bounding box center [518, 249] width 444 height 223
click at [703, 330] on div "Integrating automated alerts with contextual analysis" at bounding box center [519, 322] width 442 height 29
click at [298, 305] on input "d. Integrating automated alerts with contextual analysis" at bounding box center [298, 300] width 0 height 9
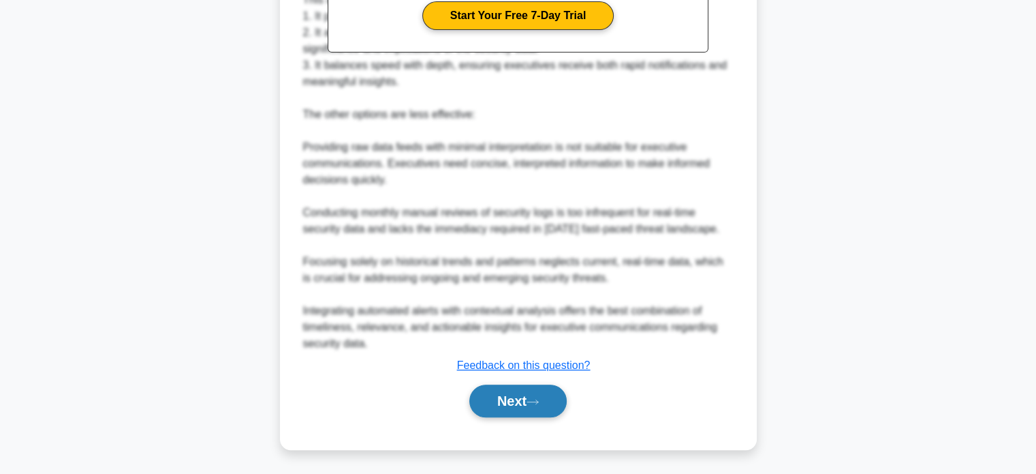
click at [526, 407] on button "Next" at bounding box center [517, 400] width 97 height 33
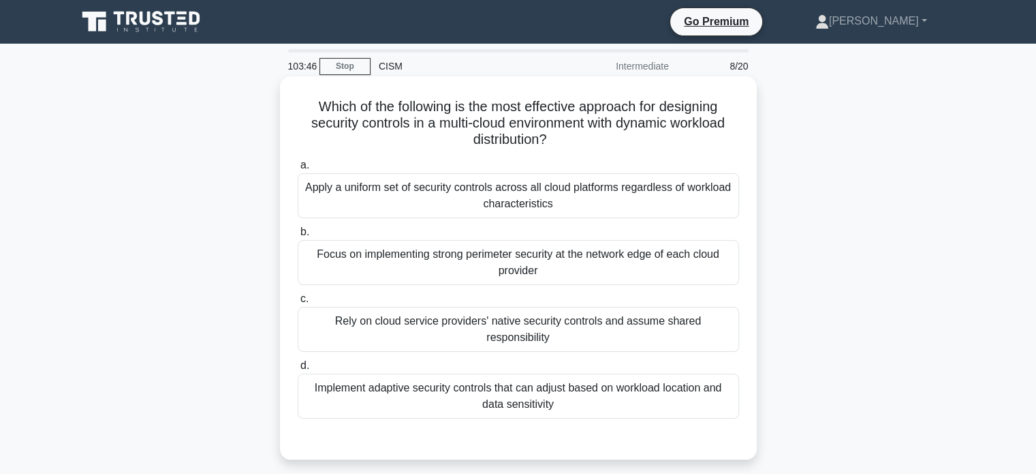
click at [668, 264] on div "Focus on implementing strong perimeter security at the network edge of each clo…" at bounding box center [519, 262] width 442 height 45
click at [298, 236] on input "b. Focus on implementing strong perimeter security at the network edge of each …" at bounding box center [298, 232] width 0 height 9
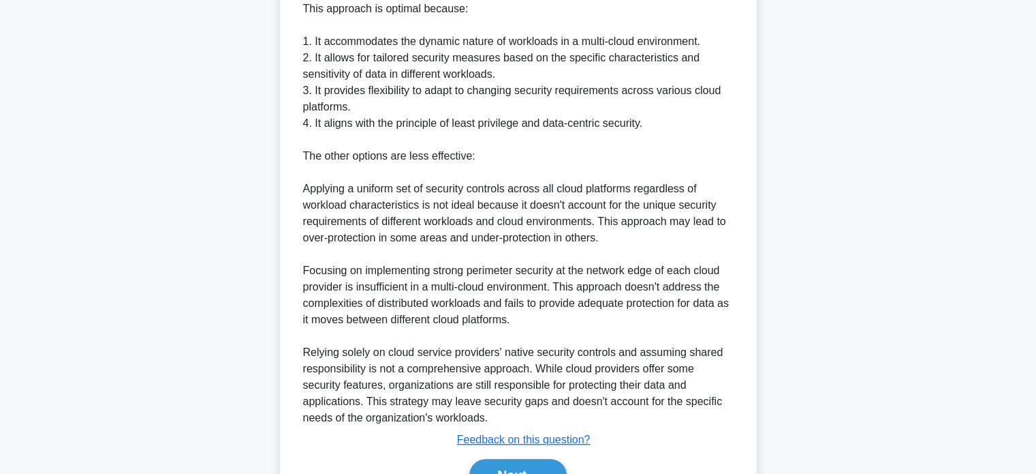
scroll to position [596, 0]
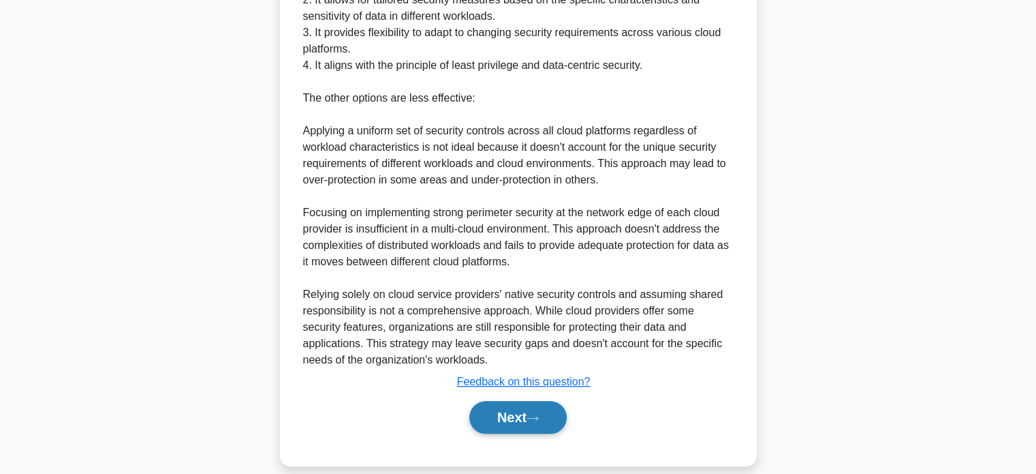
click at [561, 406] on button "Next" at bounding box center [517, 417] width 97 height 33
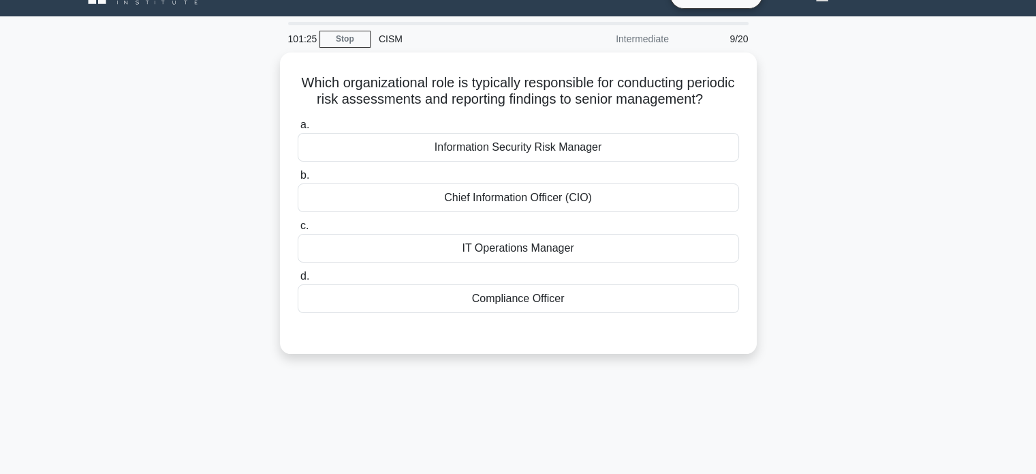
scroll to position [0, 0]
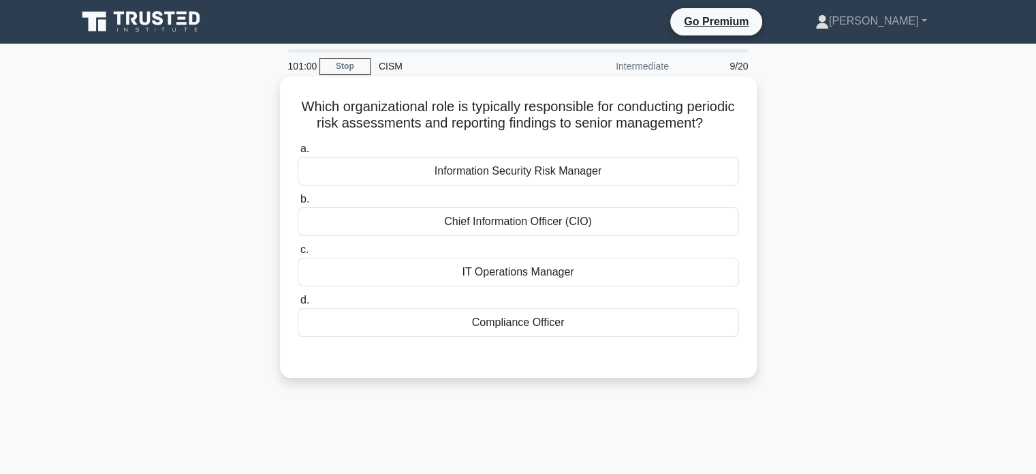
click at [562, 286] on div "IT Operations Manager" at bounding box center [519, 272] width 442 height 29
click at [298, 254] on input "c. IT Operations Manager" at bounding box center [298, 249] width 0 height 9
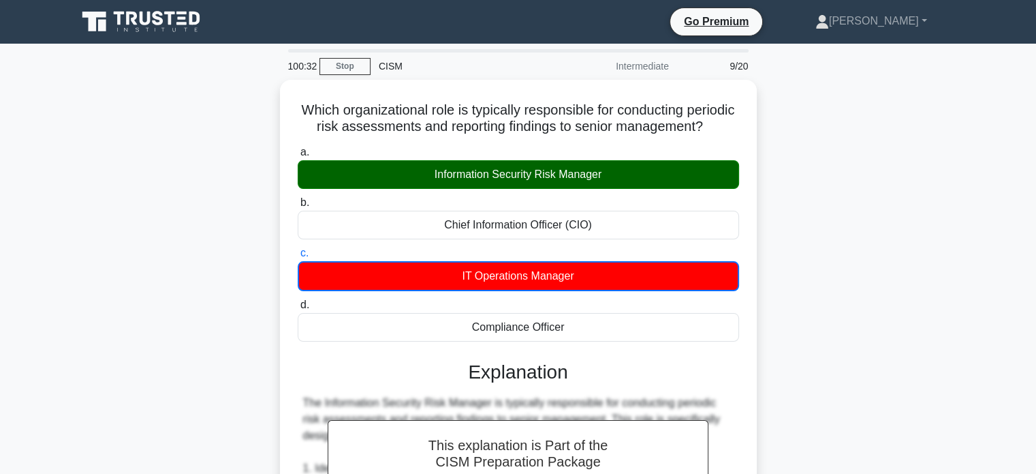
click at [765, 142] on div "Which organizational role is typically responsible for conducting periodic risk…" at bounding box center [518, 482] width 899 height 805
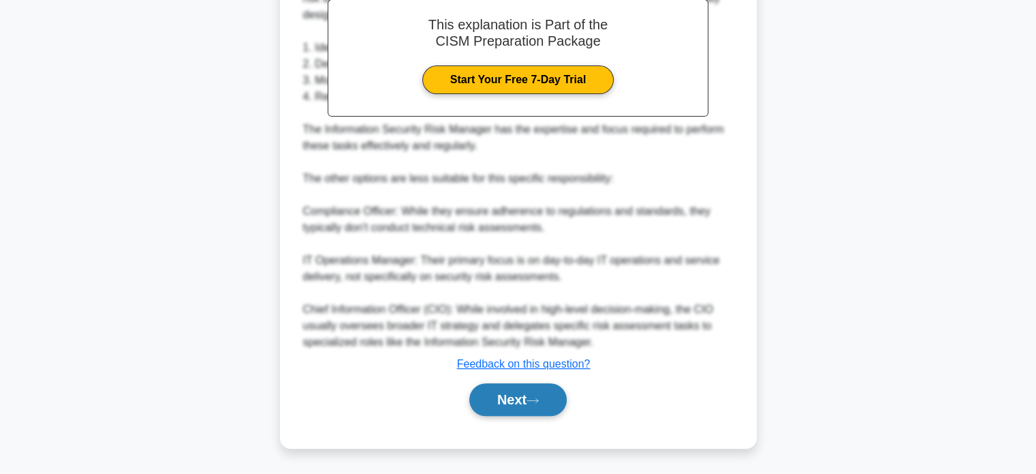
click at [506, 414] on button "Next" at bounding box center [517, 399] width 97 height 33
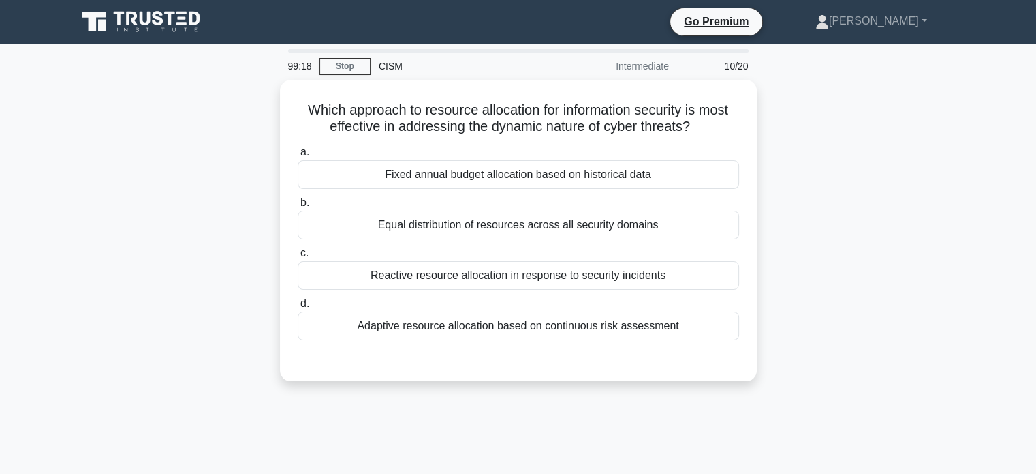
click at [807, 290] on div "Which approach to resource allocation for information security is most effectiv…" at bounding box center [518, 239] width 899 height 318
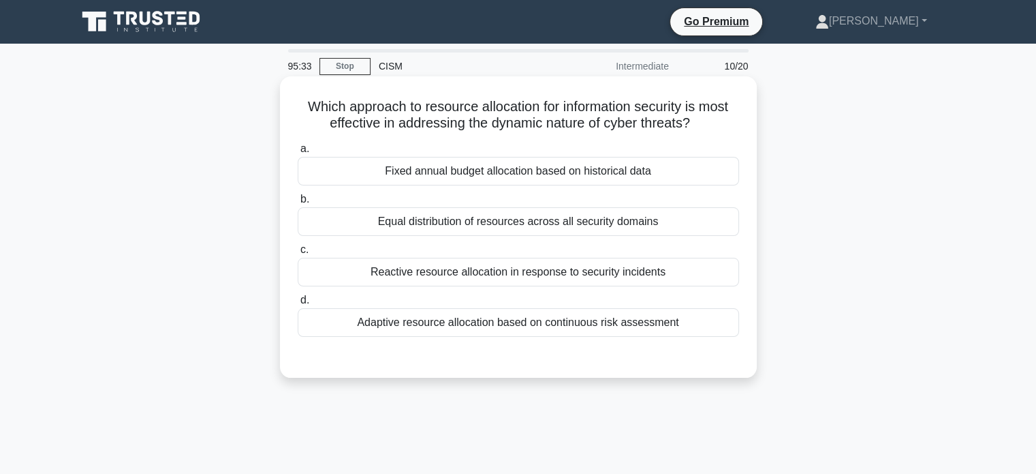
click at [634, 273] on div "Reactive resource allocation in response to security incidents" at bounding box center [519, 272] width 442 height 29
click at [298, 254] on input "c. Reactive resource allocation in response to security incidents" at bounding box center [298, 249] width 0 height 9
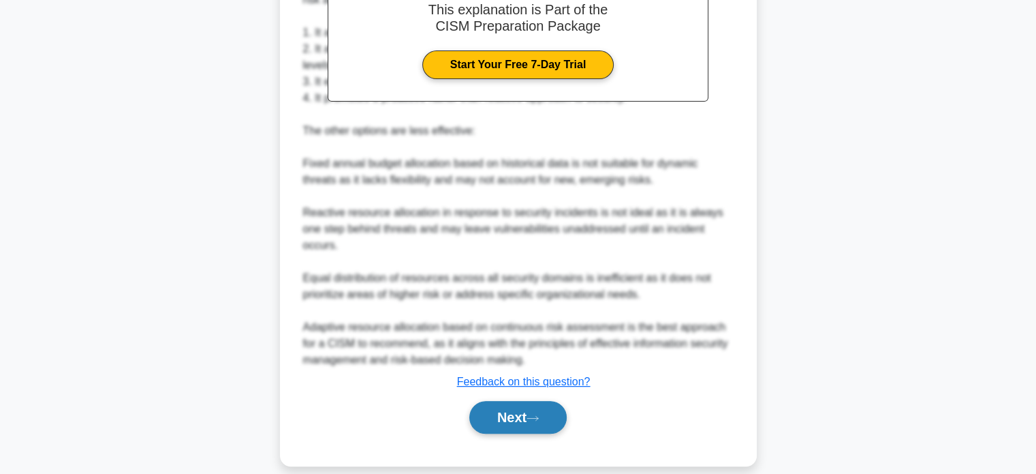
click at [540, 409] on button "Next" at bounding box center [517, 417] width 97 height 33
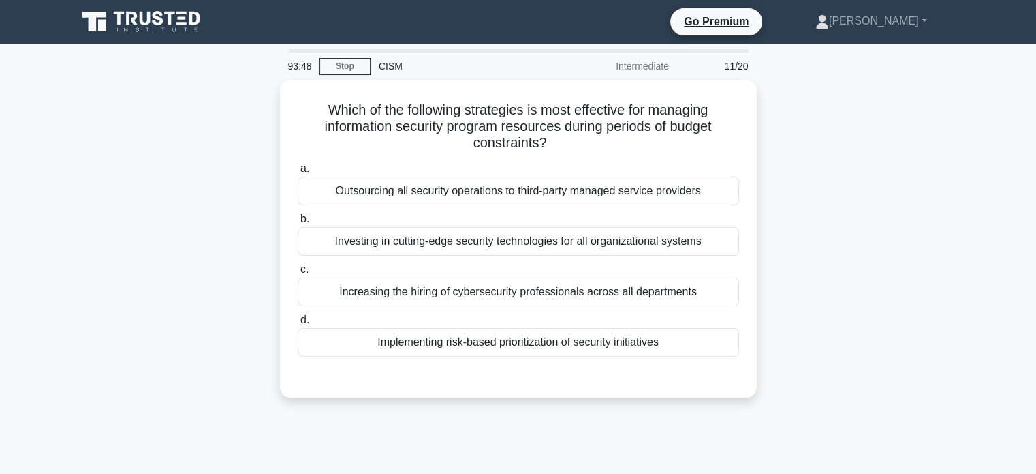
drag, startPoint x: 778, startPoint y: 190, endPoint x: 816, endPoint y: 253, distance: 73.6
click at [780, 191] on div "Which of the following strategies is most effective for managing information se…" at bounding box center [518, 247] width 899 height 334
click at [875, 268] on div "Which of the following strategies is most effective for managing information se…" at bounding box center [518, 247] width 899 height 334
click at [841, 379] on div "Which of the following strategies is most effective for managing information se…" at bounding box center [518, 247] width 899 height 334
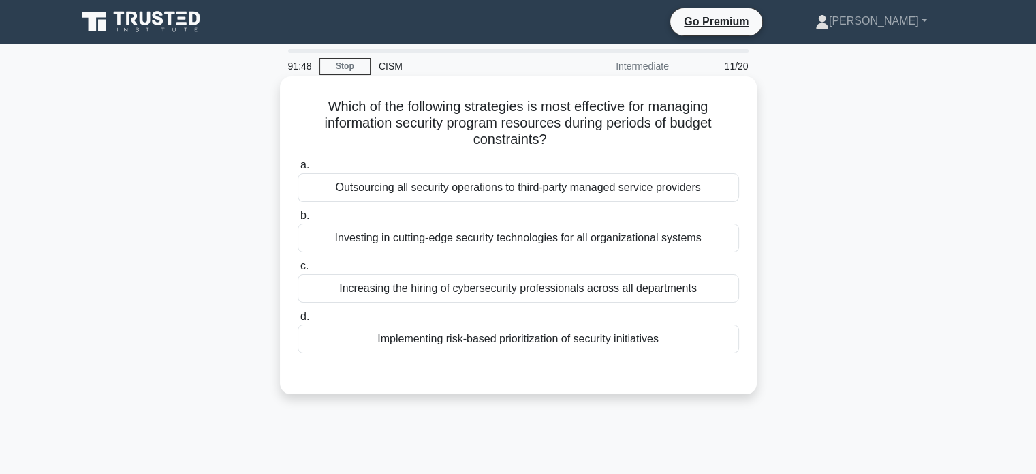
click at [625, 339] on div "Implementing risk-based prioritization of security initiatives" at bounding box center [519, 338] width 442 height 29
click at [298, 321] on input "d. Implementing risk-based prioritization of security initiatives" at bounding box center [298, 316] width 0 height 9
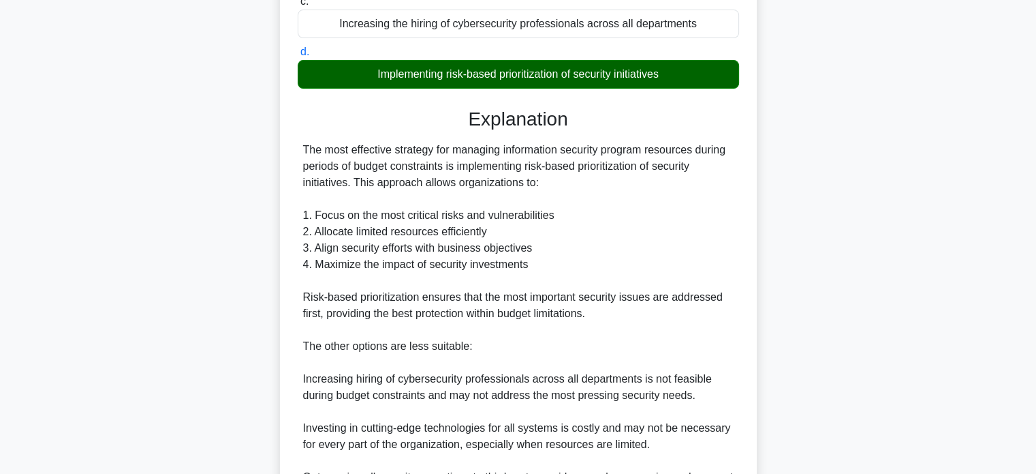
scroll to position [431, 0]
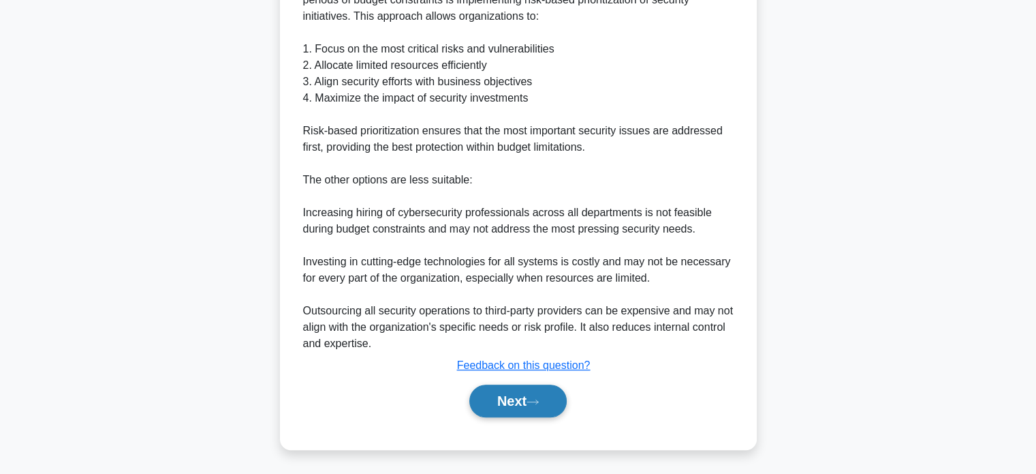
click at [510, 405] on button "Next" at bounding box center [517, 400] width 97 height 33
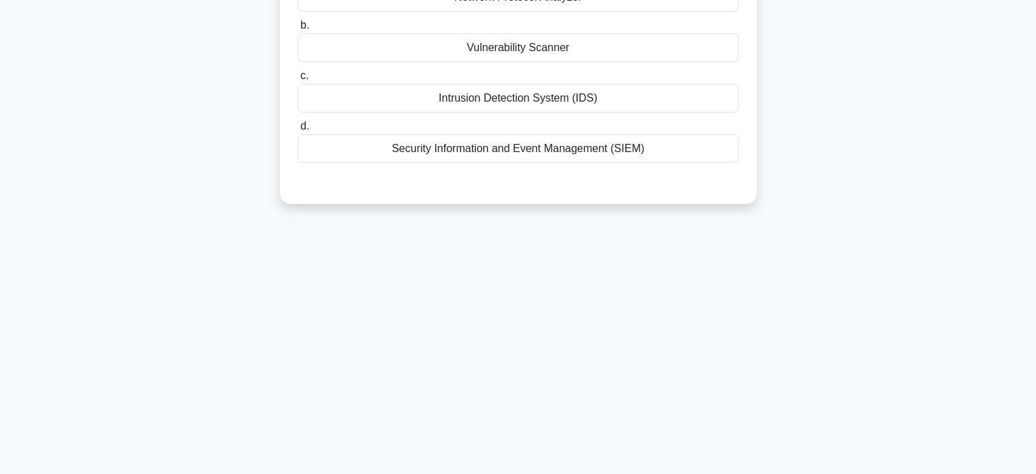
scroll to position [0, 0]
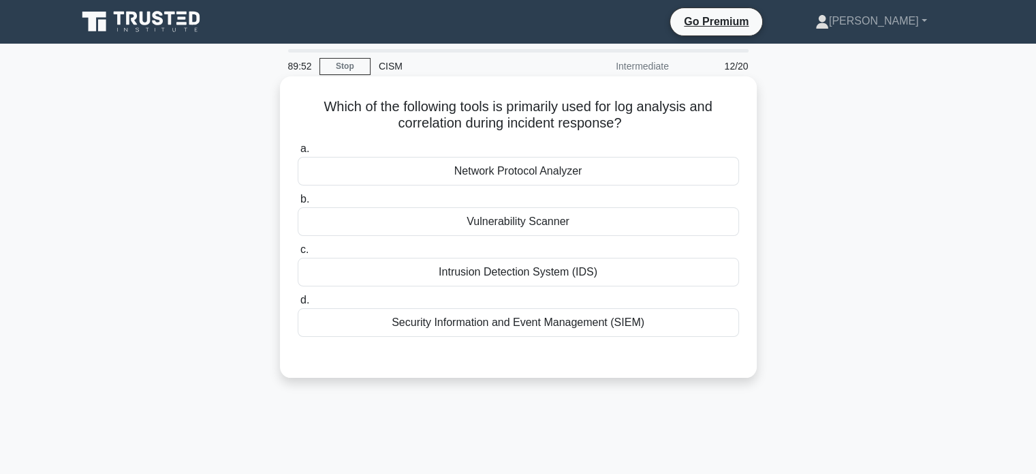
click at [673, 323] on div "Security Information and Event Management (SIEM)" at bounding box center [519, 322] width 442 height 29
click at [298, 305] on input "d. Security Information and Event Management (SIEM)" at bounding box center [298, 300] width 0 height 9
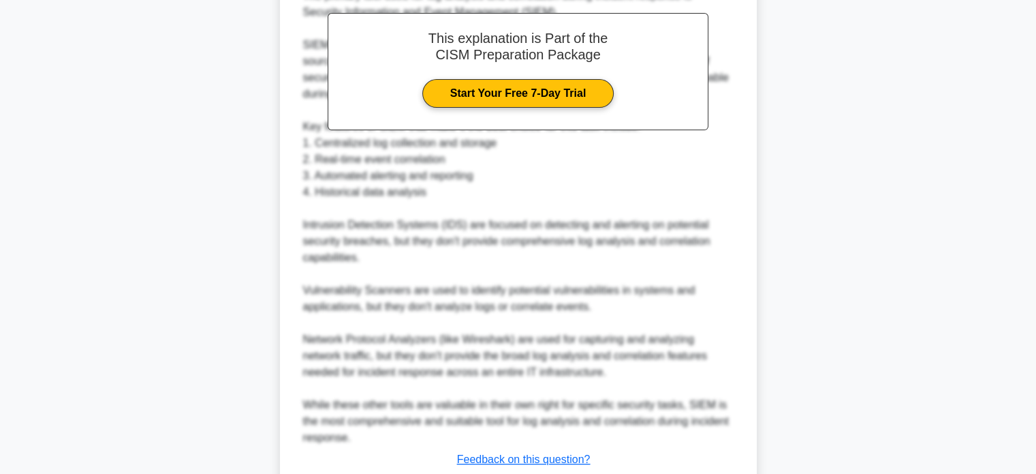
scroll to position [477, 0]
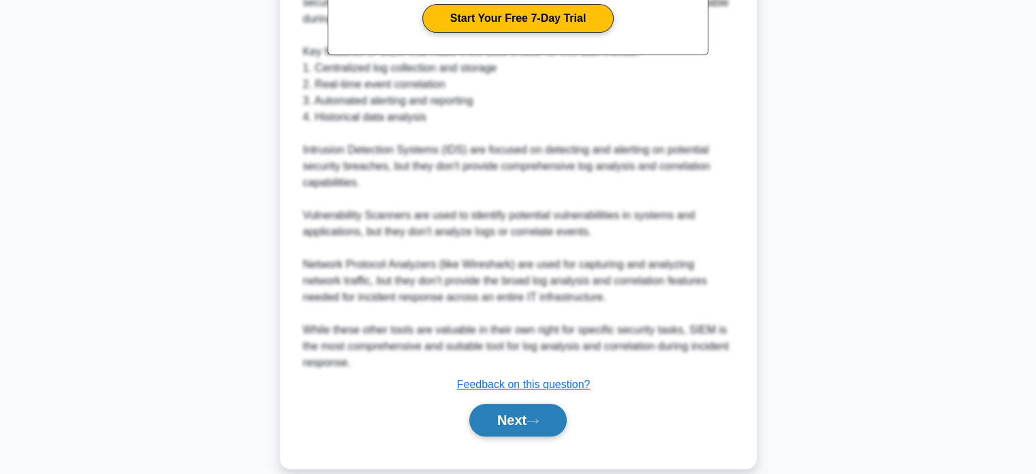
click at [526, 429] on button "Next" at bounding box center [517, 419] width 97 height 33
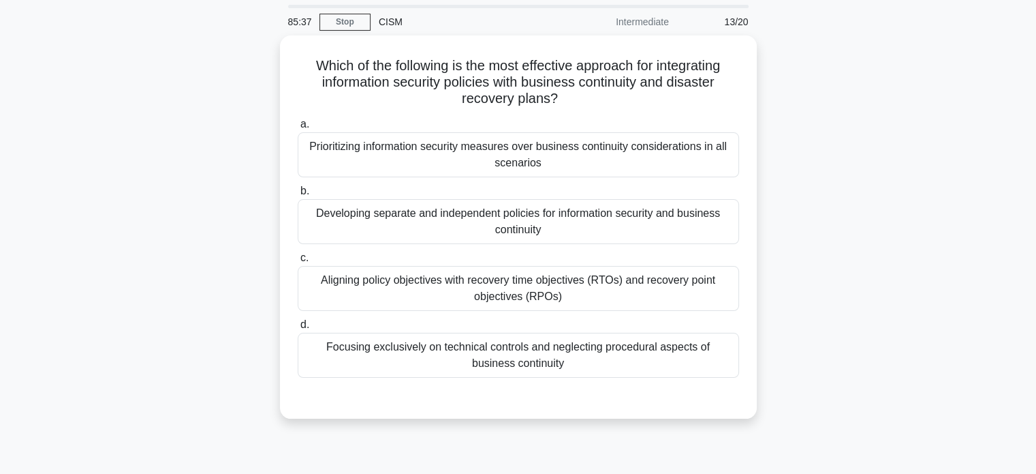
scroll to position [68, 0]
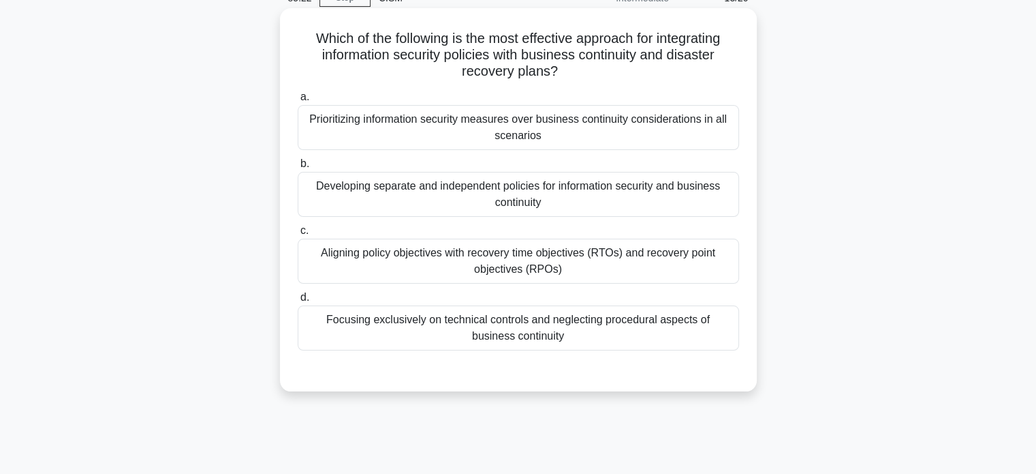
click at [710, 275] on div "Aligning policy objectives with recovery time objectives (RTOs) and recovery po…" at bounding box center [519, 260] width 442 height 45
click at [298, 235] on input "c. Aligning policy objectives with recovery time objectives (RTOs) and recovery…" at bounding box center [298, 230] width 0 height 9
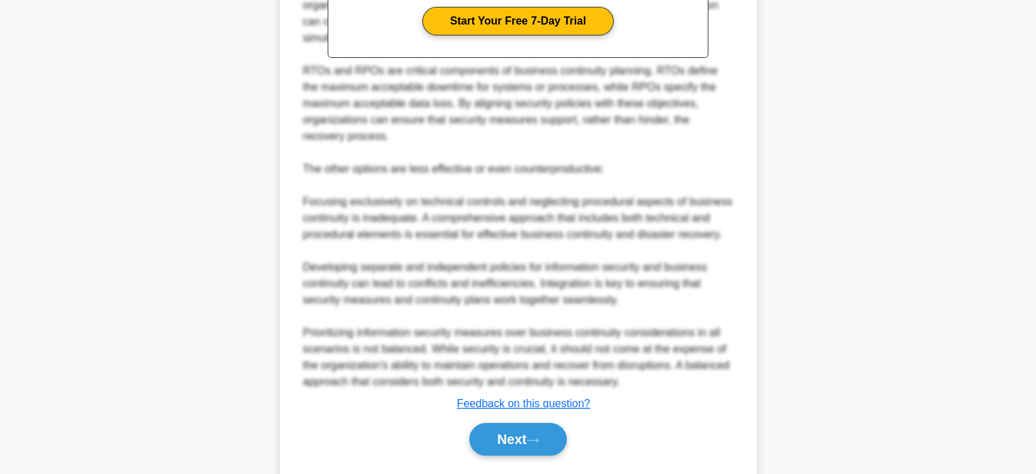
scroll to position [594, 0]
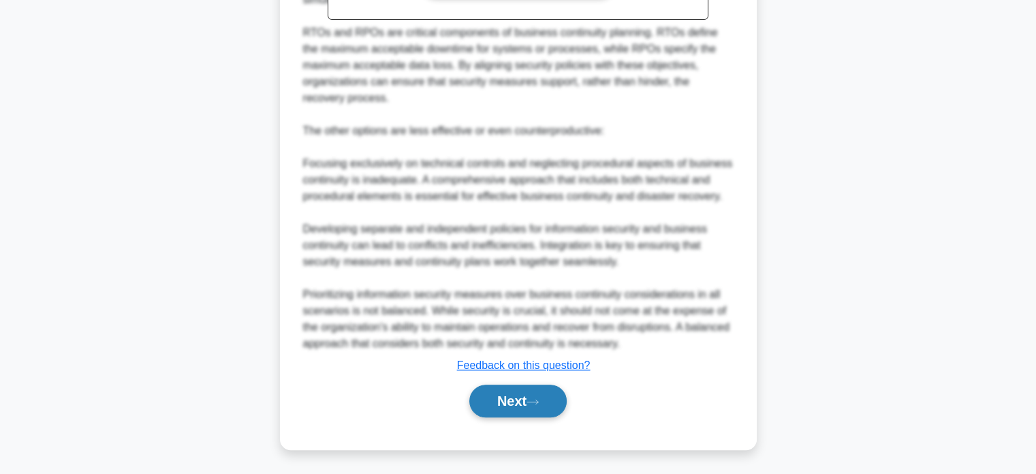
click at [514, 399] on button "Next" at bounding box center [517, 400] width 97 height 33
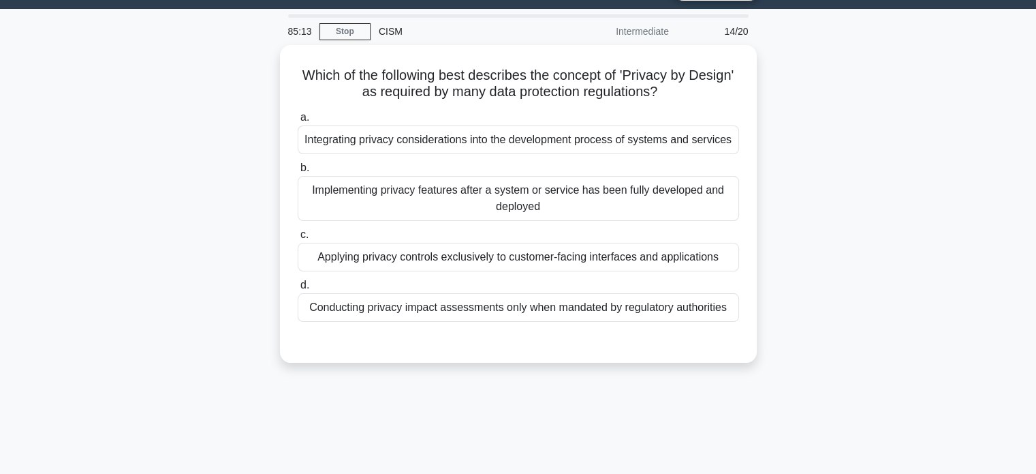
scroll to position [0, 0]
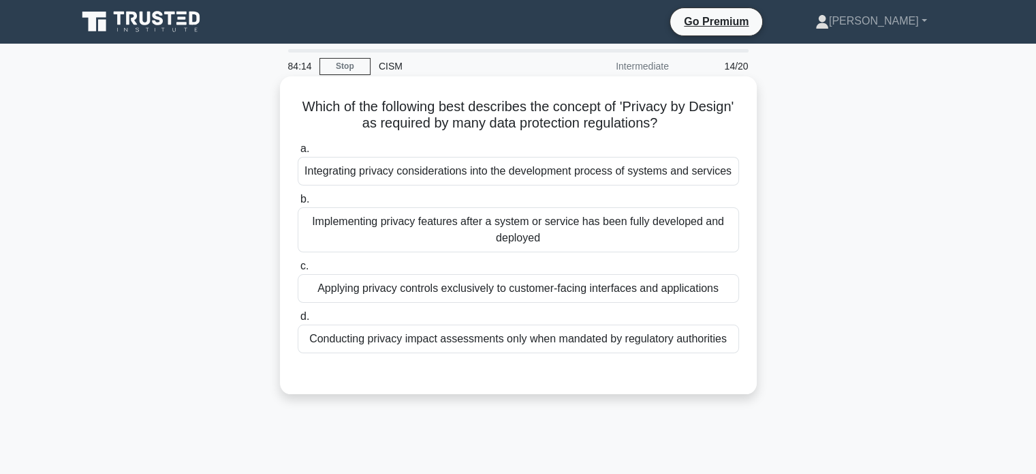
click at [609, 227] on div "Implementing privacy features after a system or service has been fully develope…" at bounding box center [519, 229] width 442 height 45
click at [298, 204] on input "b. Implementing privacy features after a system or service has been fully devel…" at bounding box center [298, 199] width 0 height 9
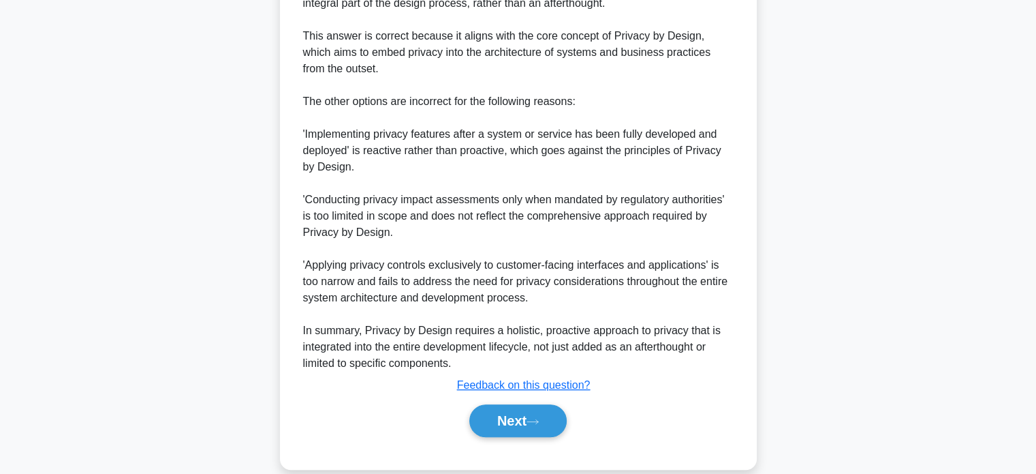
scroll to position [546, 0]
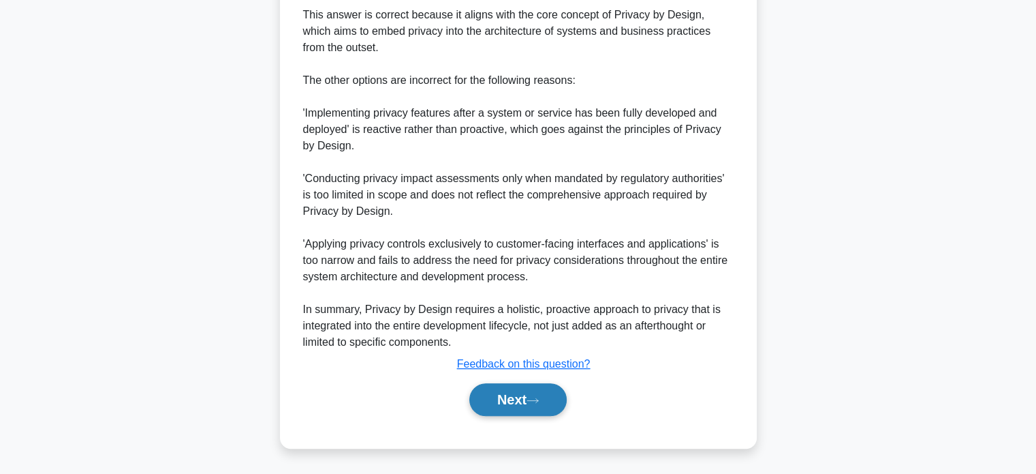
click at [559, 403] on button "Next" at bounding box center [517, 399] width 97 height 33
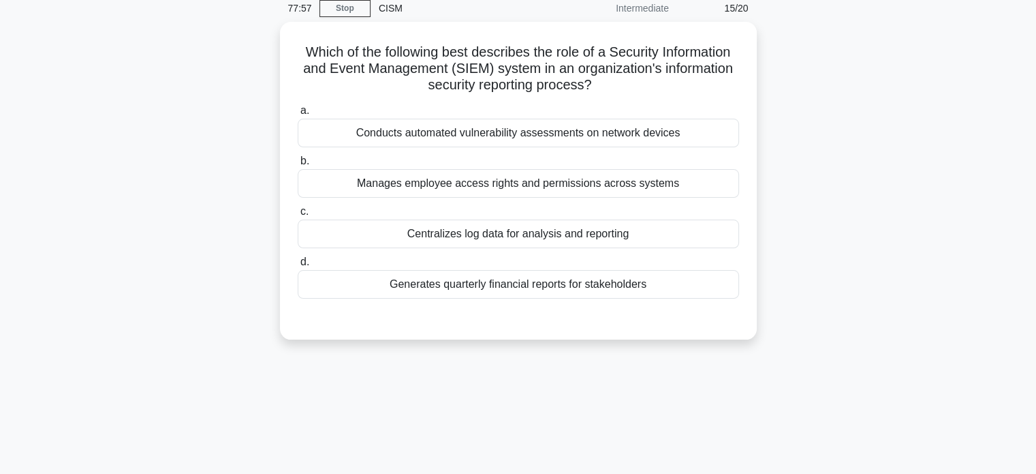
scroll to position [0, 0]
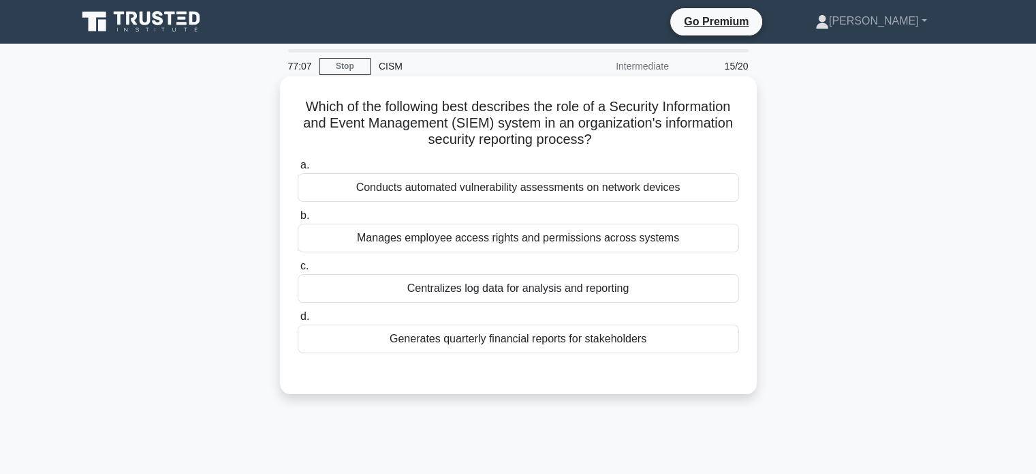
click at [532, 288] on div "Centralizes log data for analysis and reporting" at bounding box center [519, 288] width 442 height 29
click at [298, 271] on input "c. Centralizes log data for analysis and reporting" at bounding box center [298, 266] width 0 height 9
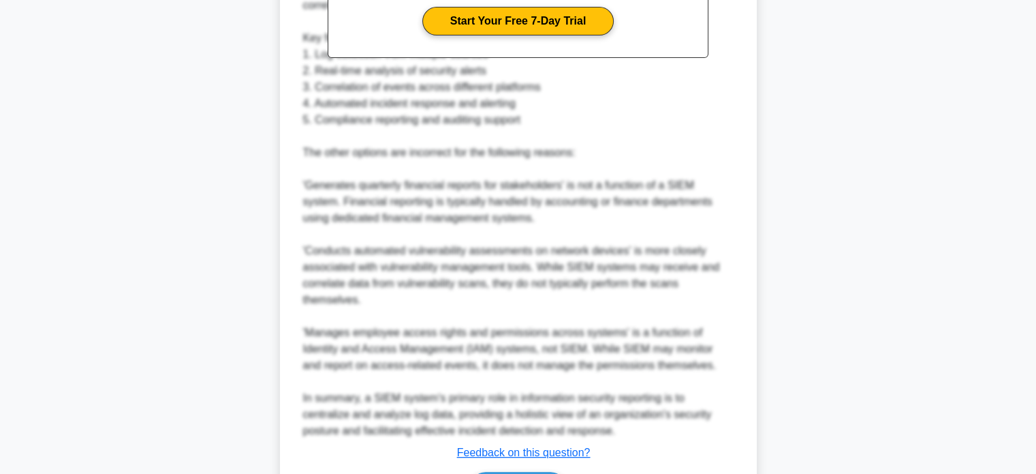
scroll to position [578, 0]
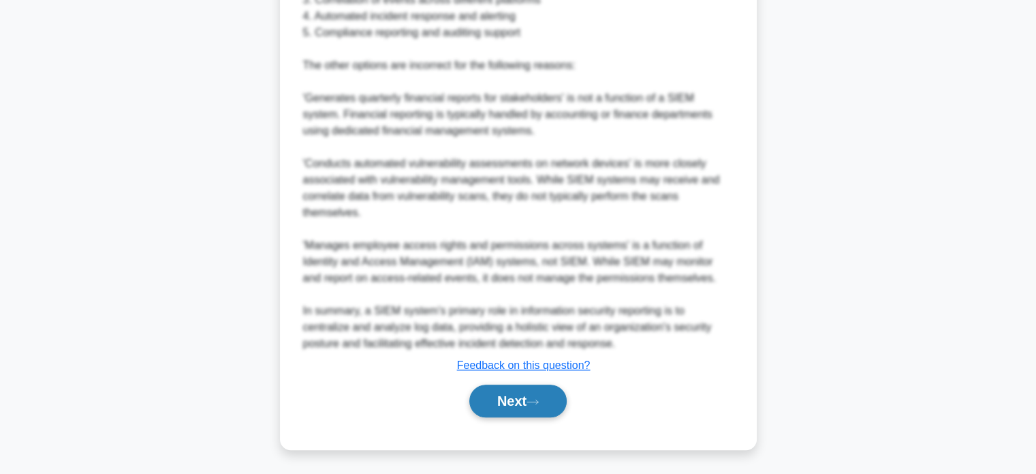
click at [509, 405] on button "Next" at bounding box center [517, 400] width 97 height 33
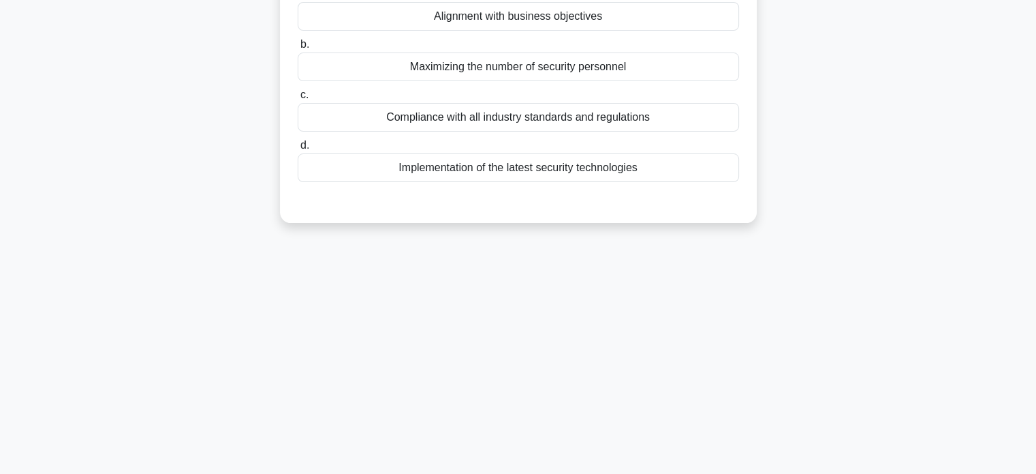
scroll to position [0, 0]
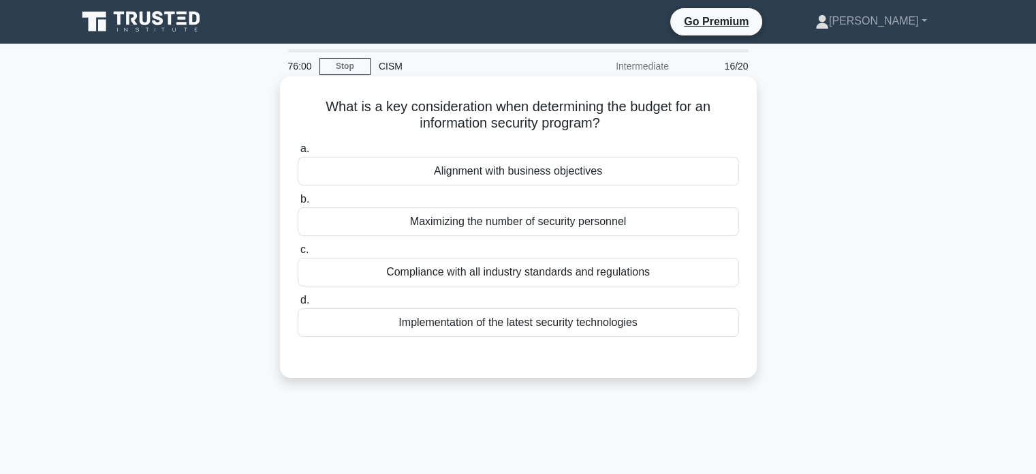
click at [582, 167] on div "Alignment with business objectives" at bounding box center [519, 171] width 442 height 29
click at [298, 153] on input "a. Alignment with business objectives" at bounding box center [298, 148] width 0 height 9
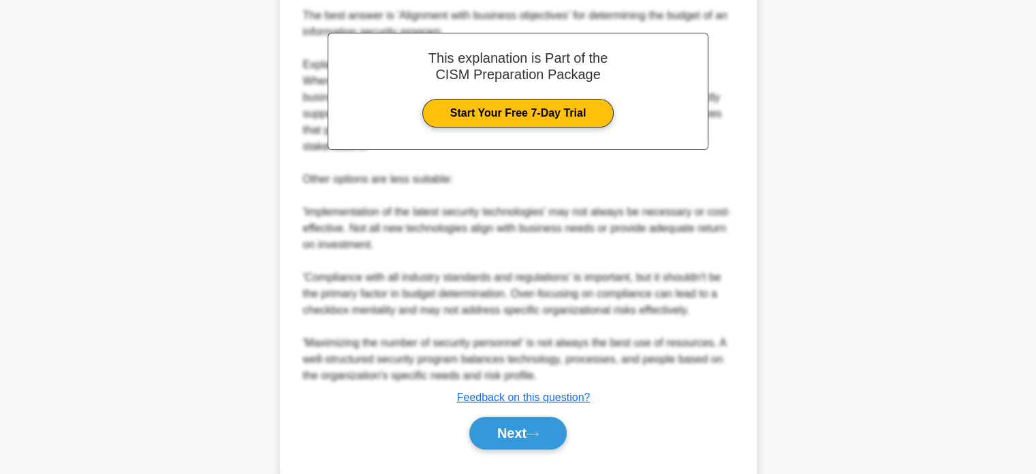
scroll to position [414, 0]
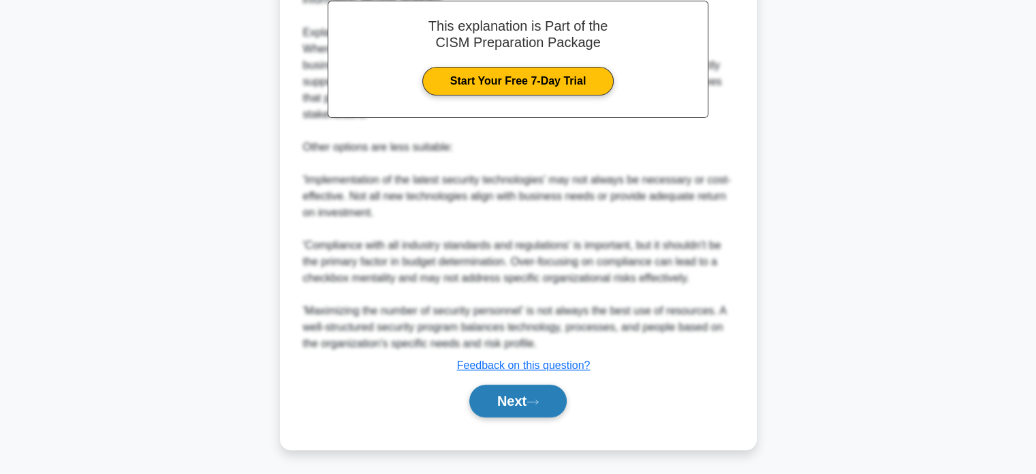
click at [551, 408] on button "Next" at bounding box center [517, 400] width 97 height 33
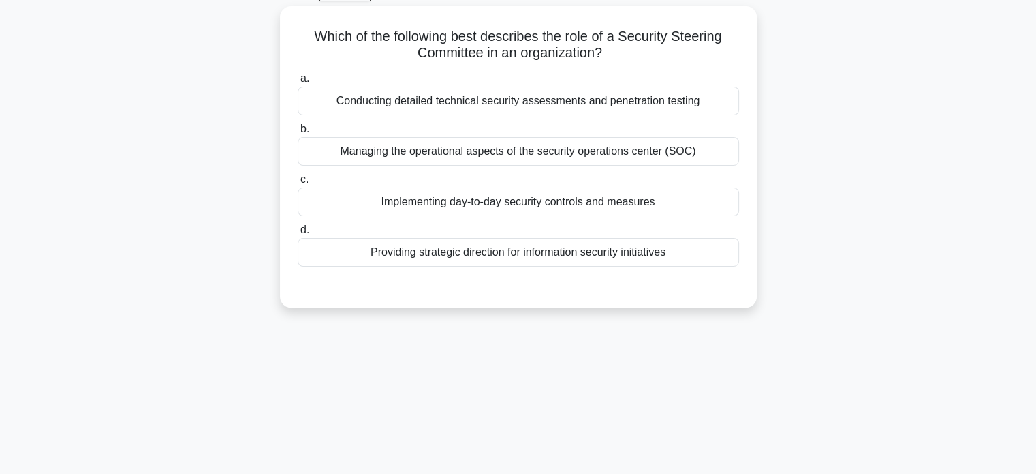
scroll to position [0, 0]
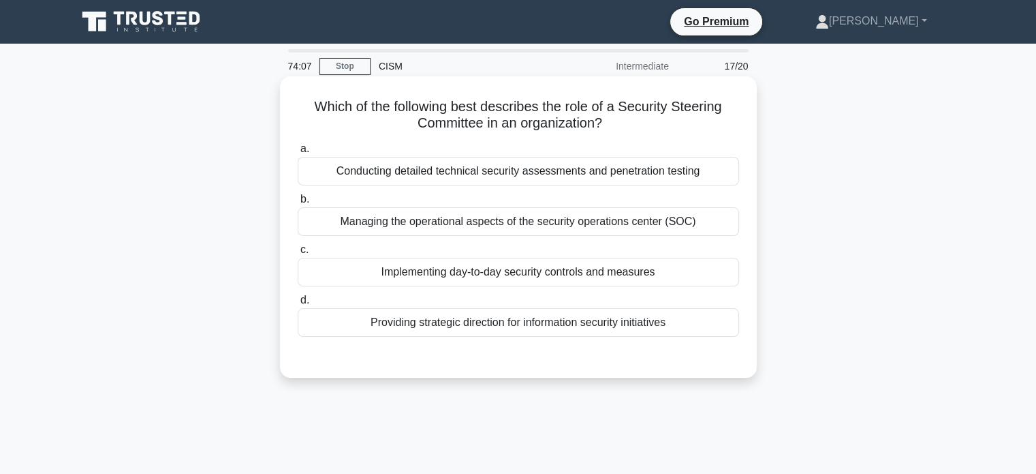
click at [613, 324] on div "Providing strategic direction for information security initiatives" at bounding box center [519, 322] width 442 height 29
click at [645, 322] on div "Providing strategic direction for information security initiatives" at bounding box center [519, 322] width 442 height 29
click at [298, 305] on input "d. Providing strategic direction for information security initiatives" at bounding box center [298, 300] width 0 height 9
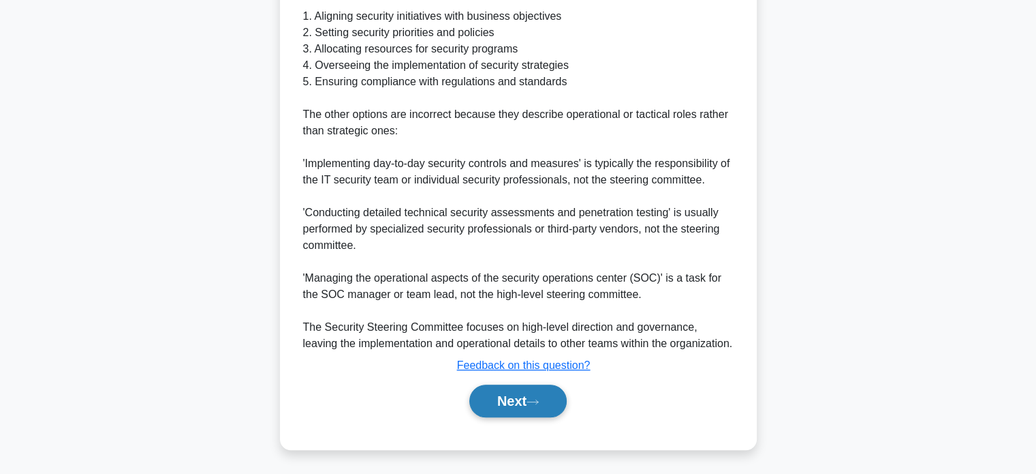
click at [526, 396] on button "Next" at bounding box center [517, 400] width 97 height 33
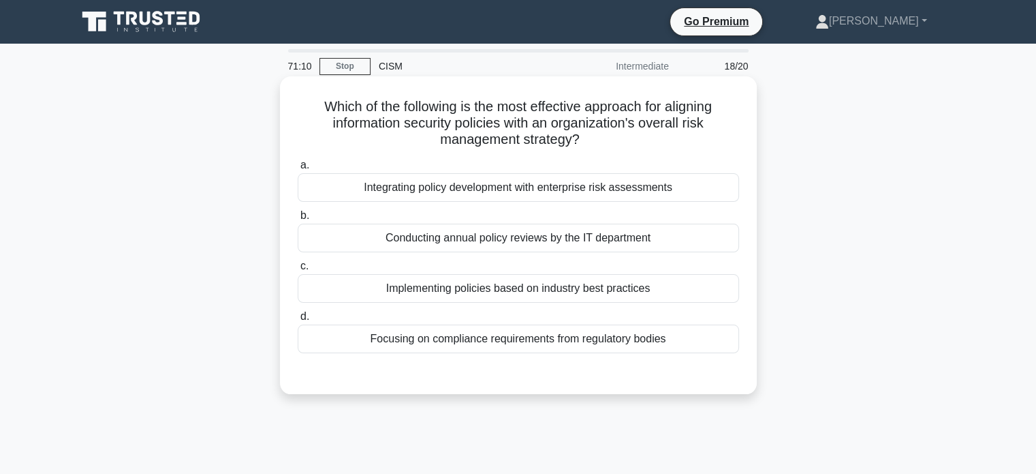
click at [636, 345] on div "Focusing on compliance requirements from regulatory bodies" at bounding box center [519, 338] width 442 height 29
click at [298, 321] on input "d. Focusing on compliance requirements from regulatory bodies" at bounding box center [298, 316] width 0 height 9
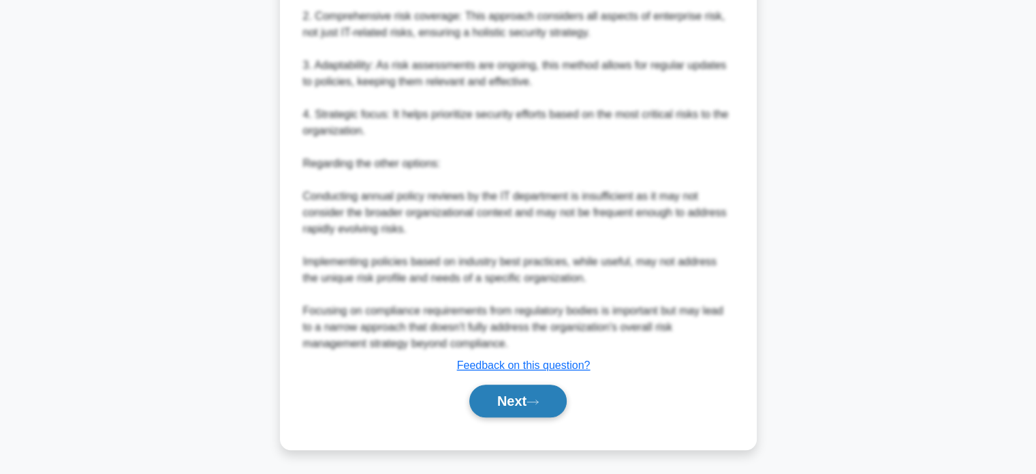
click at [557, 412] on button "Next" at bounding box center [517, 400] width 97 height 33
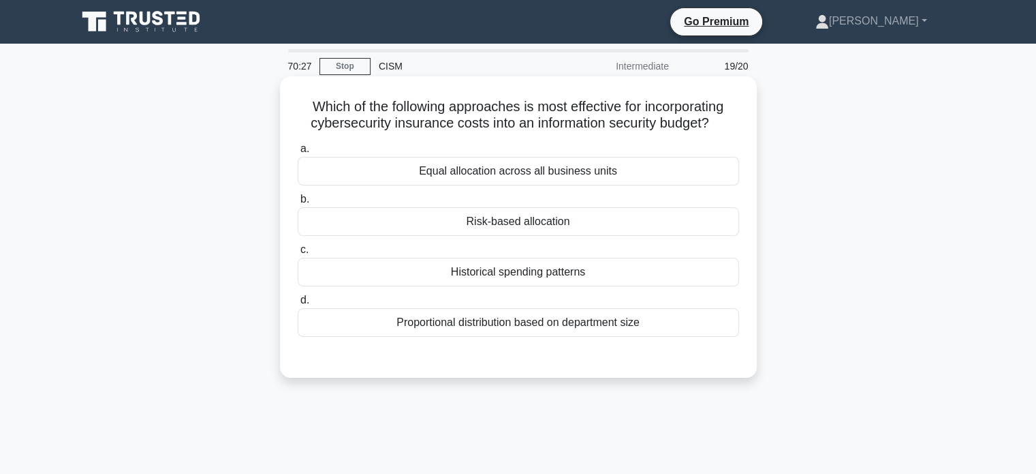
click at [675, 222] on div "Risk-based allocation" at bounding box center [519, 221] width 442 height 29
click at [298, 204] on input "b. Risk-based allocation" at bounding box center [298, 199] width 0 height 9
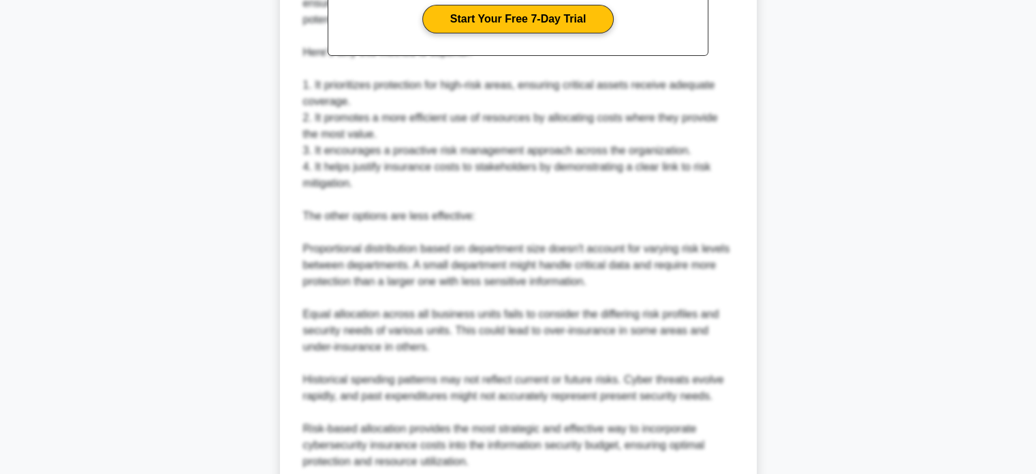
scroll to position [594, 0]
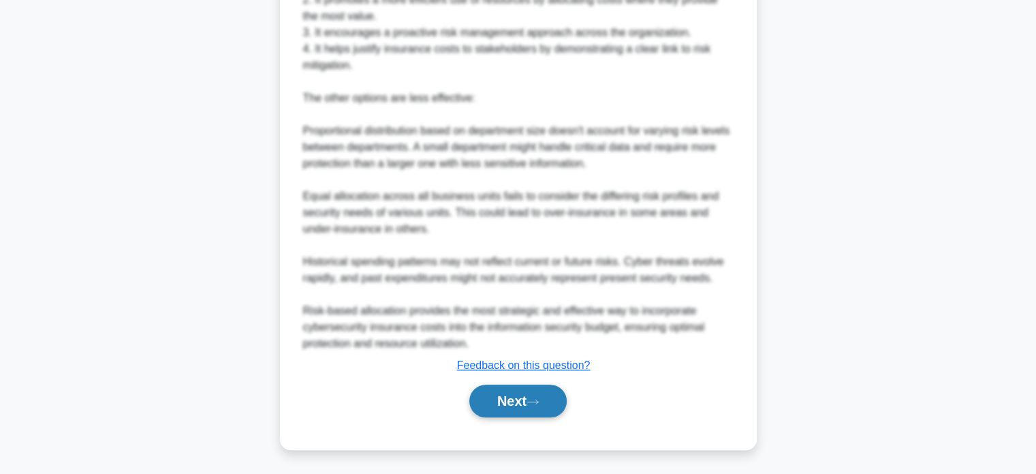
click at [548, 407] on button "Next" at bounding box center [517, 400] width 97 height 33
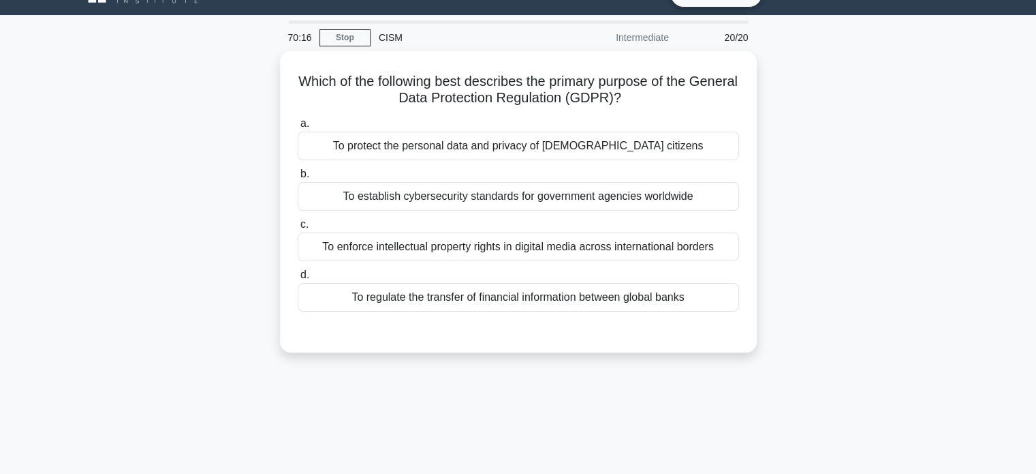
scroll to position [0, 0]
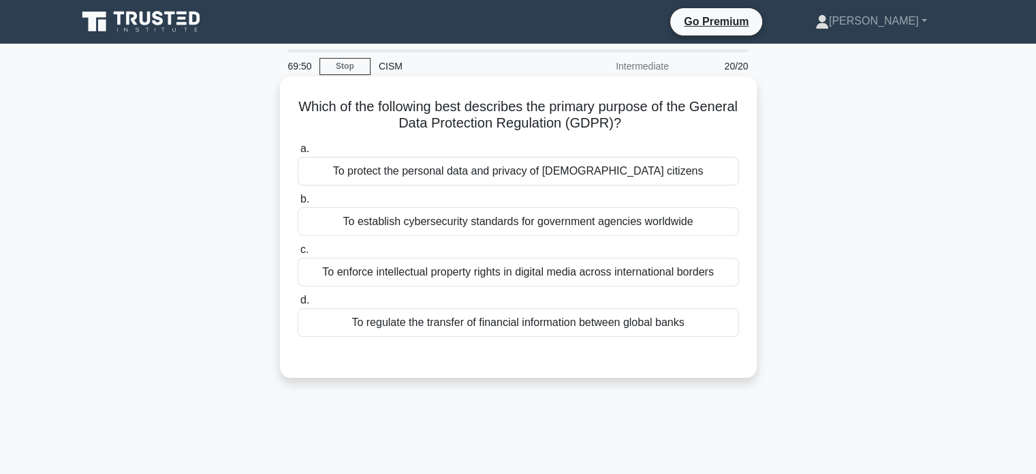
click at [712, 279] on div "To enforce intellectual property rights in digital media across international b…" at bounding box center [519, 272] width 442 height 29
click at [298, 254] on input "c. To enforce intellectual property rights in digital media across internationa…" at bounding box center [298, 249] width 0 height 9
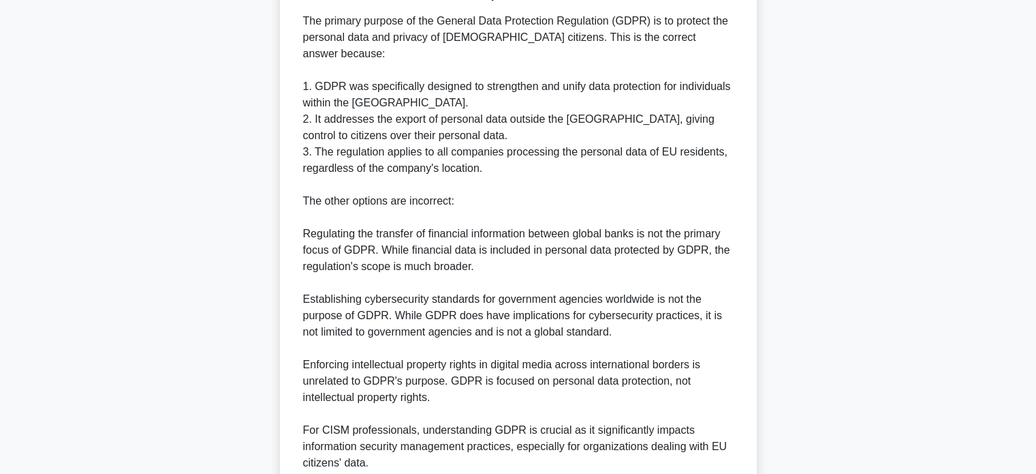
scroll to position [481, 0]
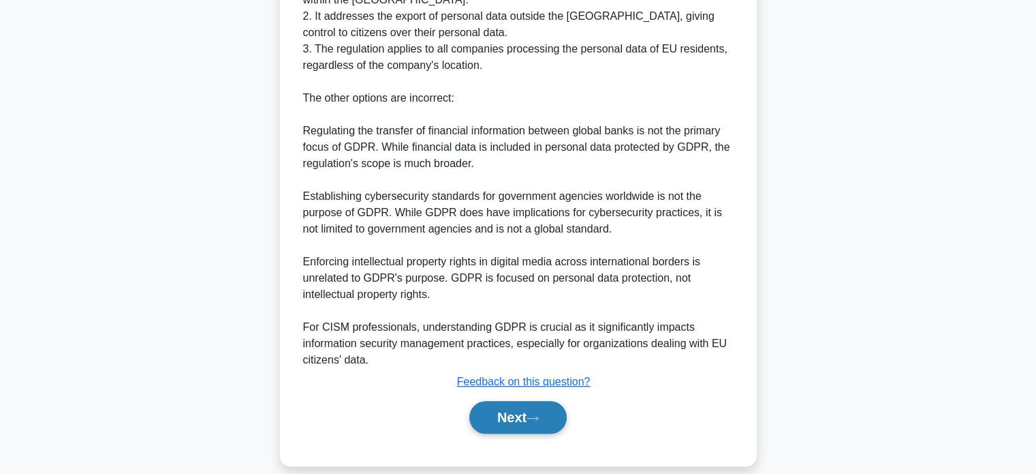
click at [505, 401] on button "Next" at bounding box center [517, 417] width 97 height 33
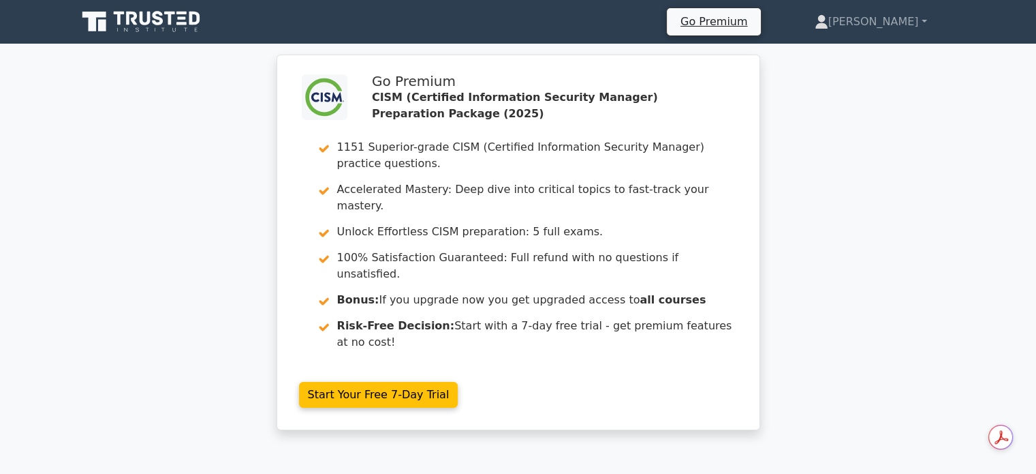
click at [841, 226] on div ".clsa-1{fill:#f6f7f8;}.clsa-2{fill:#6bb345;}.clsa-3{fill:#1d2e5c;} Go Premium C…" at bounding box center [518, 251] width 1036 height 392
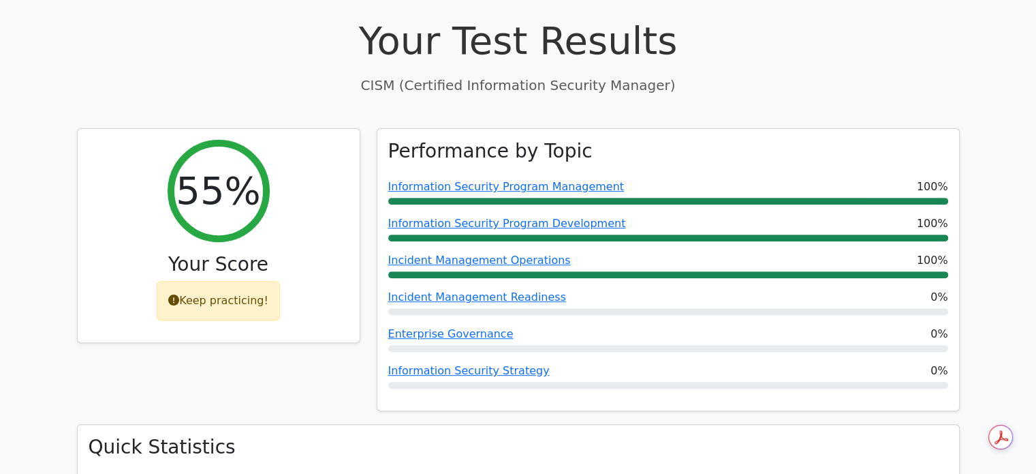
scroll to position [409, 0]
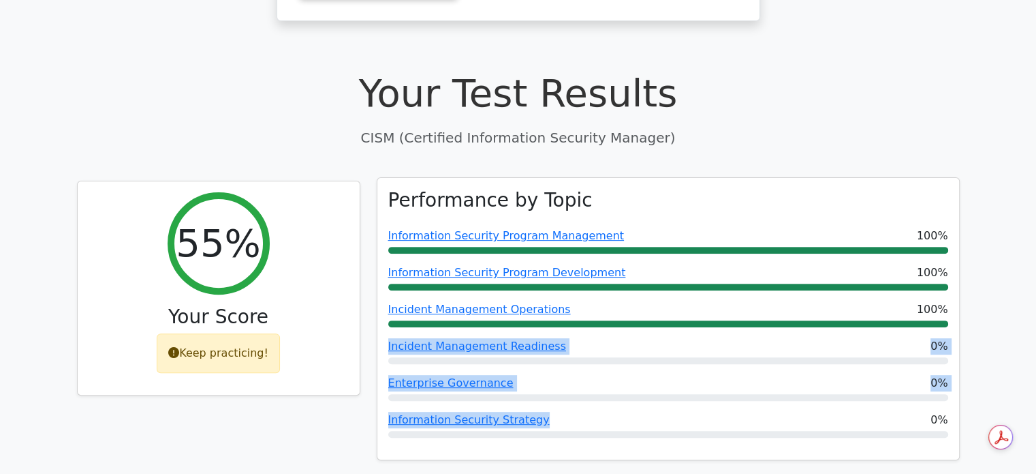
drag, startPoint x: 572, startPoint y: 377, endPoint x: 388, endPoint y: 304, distance: 198.1
click at [388, 304] on div "Performance by Topic Information Security Program Management 100% Information S…" at bounding box center [668, 319] width 582 height 282
copy div "Incident Management Readiness 0% Enterprise Governance 0% Information Security …"
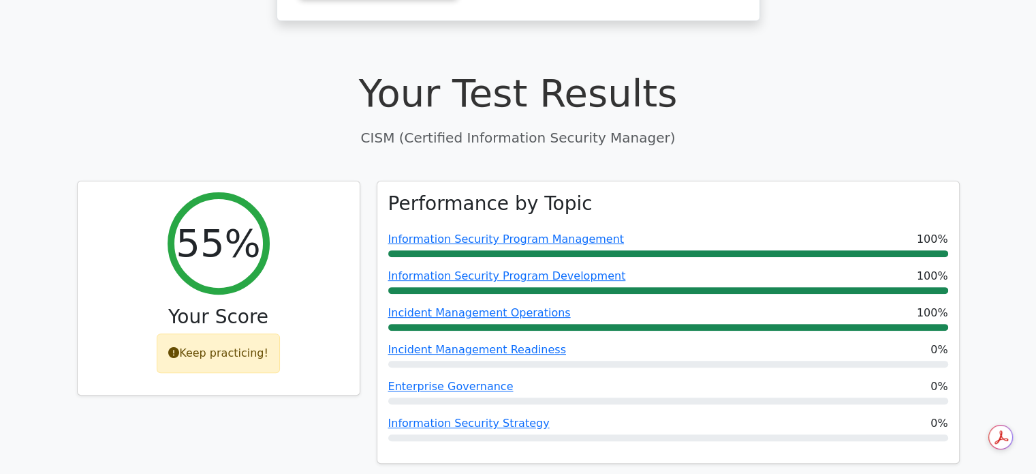
click at [870, 70] on h1 "Your Test Results" at bounding box center [518, 93] width 883 height 46
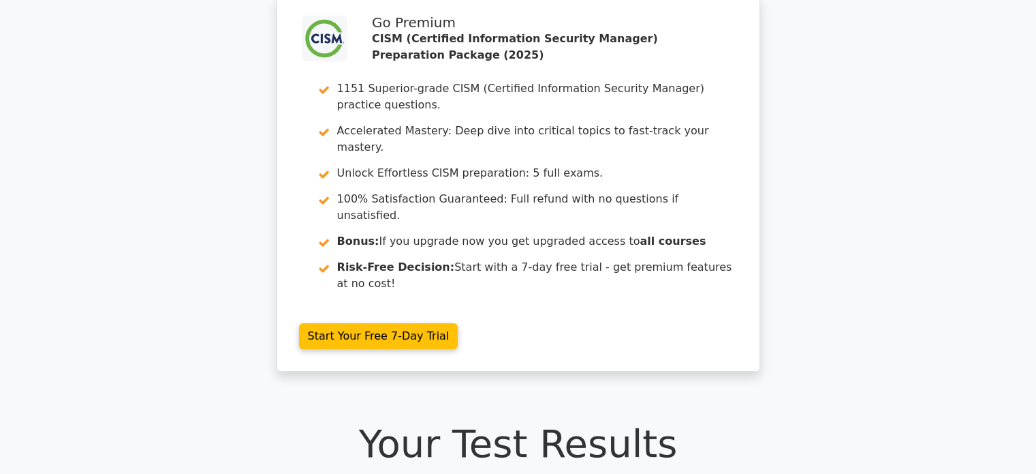
scroll to position [0, 0]
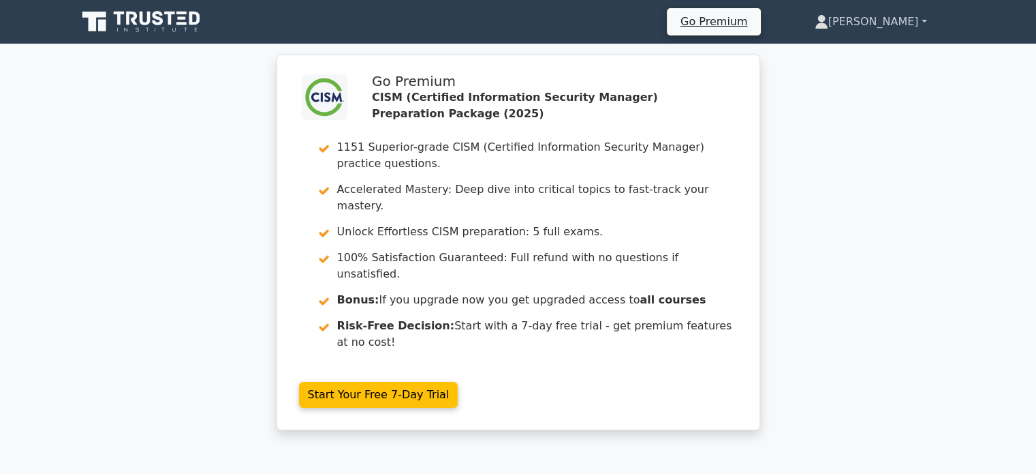
click at [889, 16] on link "[PERSON_NAME]" at bounding box center [871, 21] width 178 height 27
click at [876, 54] on link "Profile" at bounding box center [837, 54] width 108 height 22
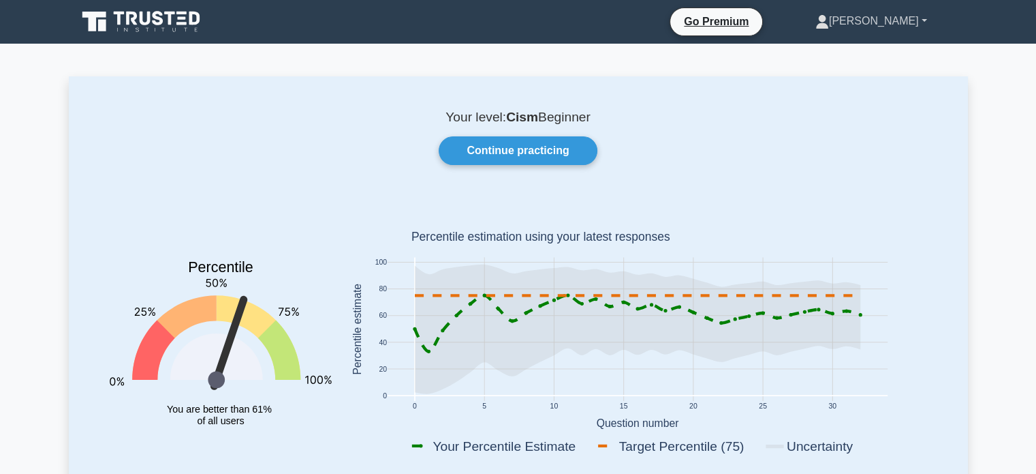
click at [925, 18] on link "[PERSON_NAME]" at bounding box center [871, 20] width 177 height 27
click at [872, 71] on link "Settings" at bounding box center [838, 75] width 108 height 22
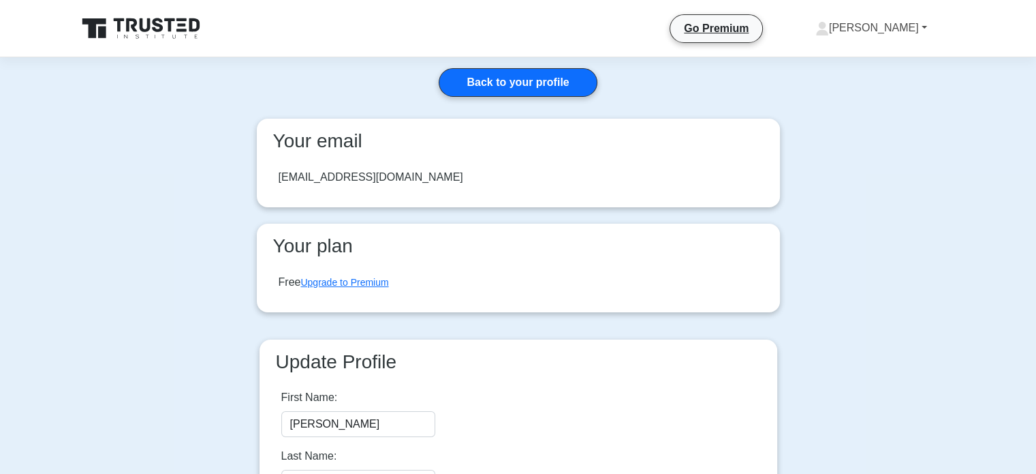
click at [911, 34] on link "[PERSON_NAME]" at bounding box center [871, 27] width 177 height 27
click at [891, 53] on link "Profile" at bounding box center [838, 60] width 108 height 22
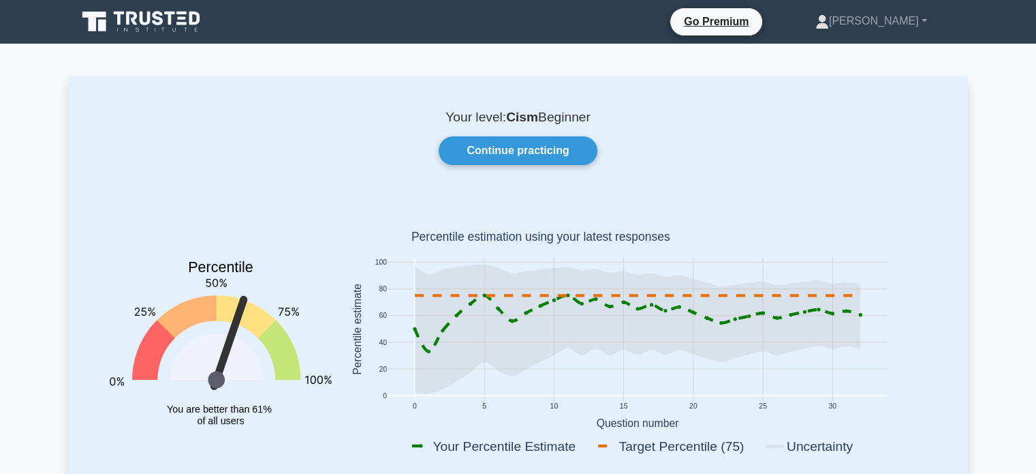
click at [155, 16] on icon at bounding box center [158, 18] width 11 height 14
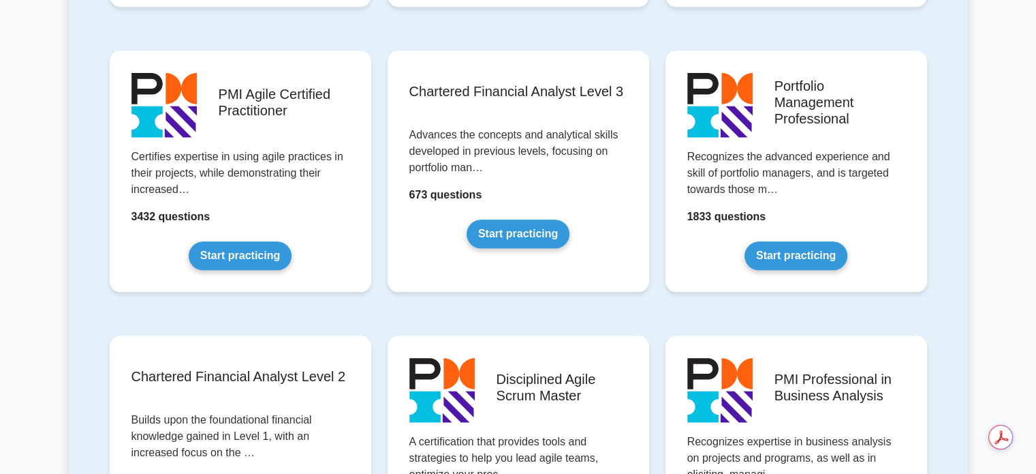
scroll to position [1499, 0]
